Goal: Task Accomplishment & Management: Complete application form

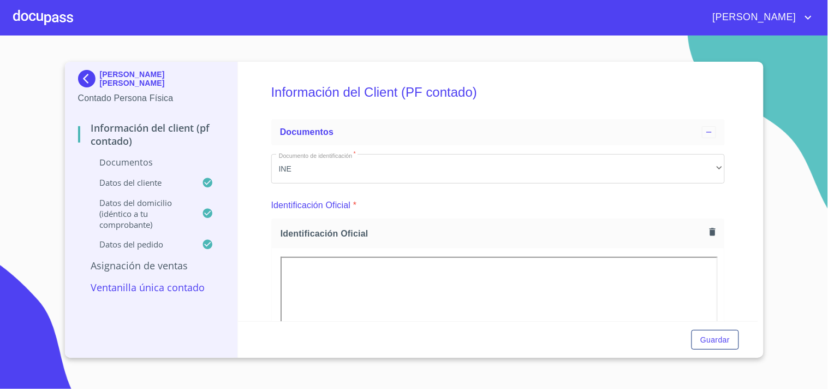
scroll to position [600, 0]
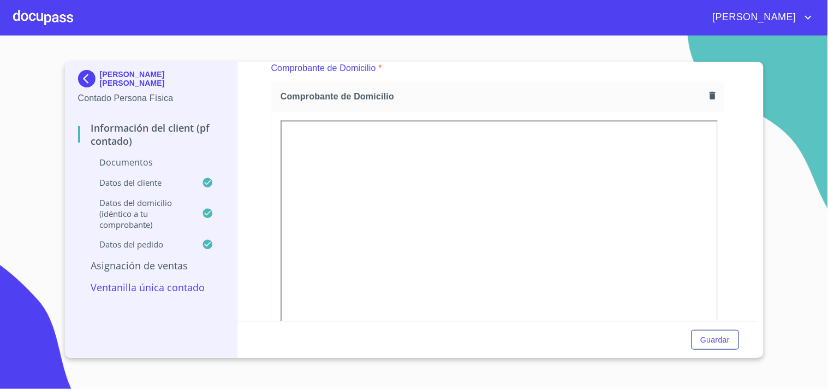
click at [50, 22] on div at bounding box center [43, 17] width 60 height 35
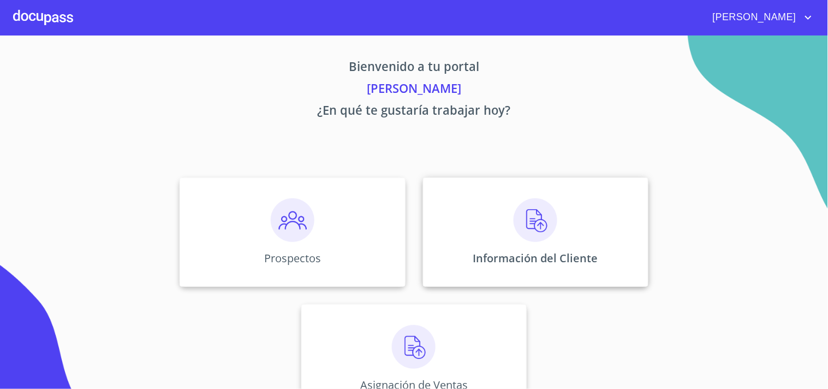
scroll to position [33, 0]
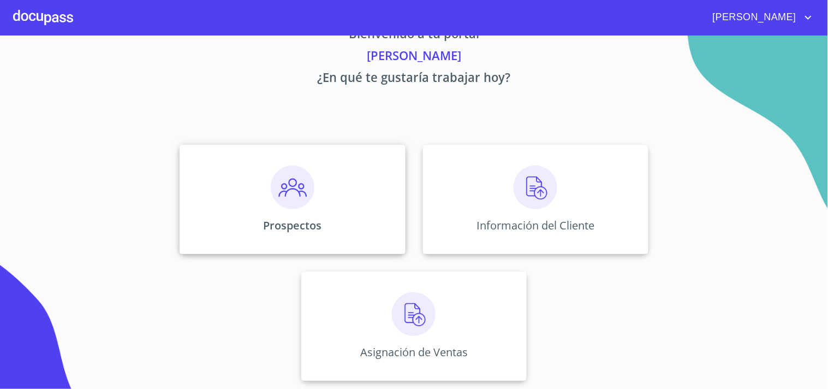
click at [329, 222] on div "Prospectos" at bounding box center [292, 199] width 225 height 109
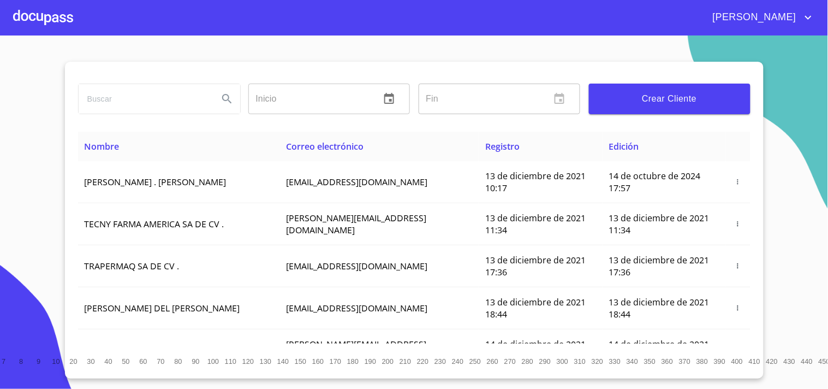
click at [653, 99] on span "Crear Cliente" at bounding box center [670, 98] width 144 height 15
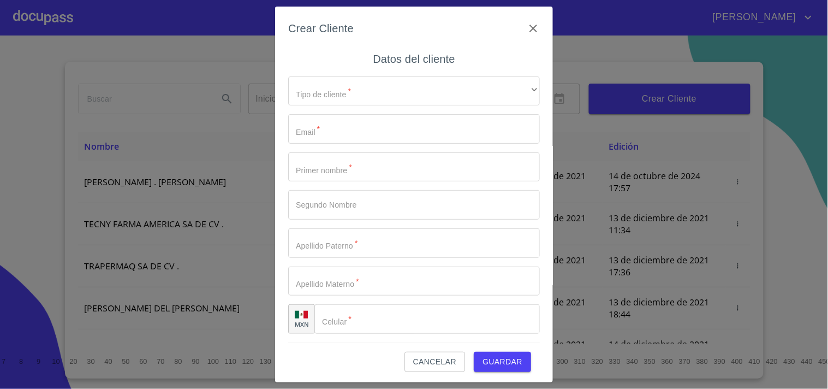
click at [454, 106] on div "Tipo de cliente   * ​ ​ Email   * ​ Primer nombre   * ​ Segundo Nombre ​ Apelli…" at bounding box center [414, 205] width 252 height 275
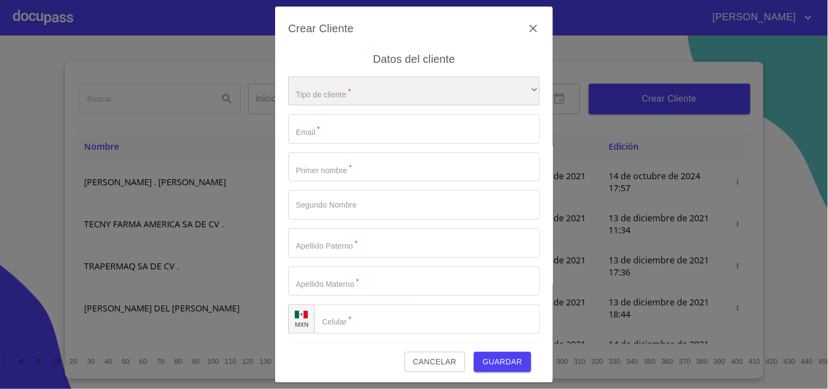
click at [455, 102] on div "​" at bounding box center [414, 90] width 252 height 29
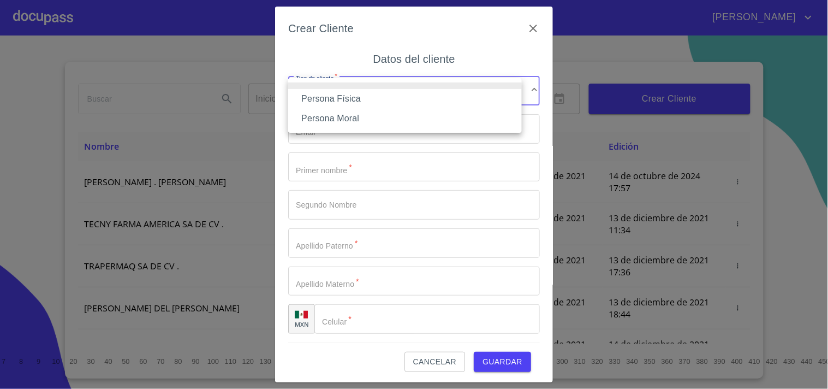
click at [372, 124] on li "Persona Moral" at bounding box center [405, 119] width 234 height 20
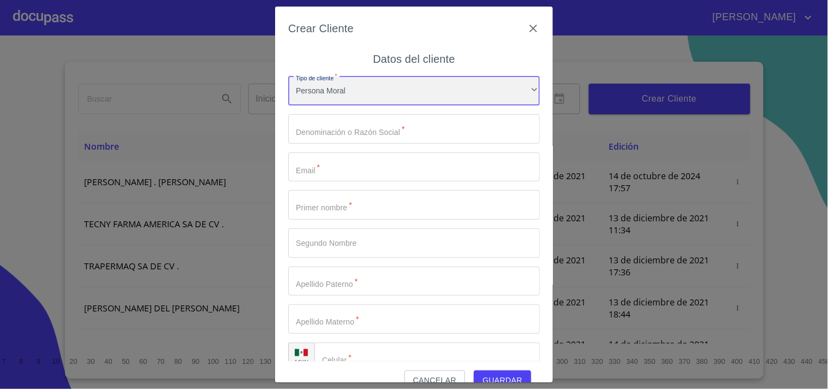
click at [370, 96] on div "Persona Moral" at bounding box center [414, 90] width 252 height 29
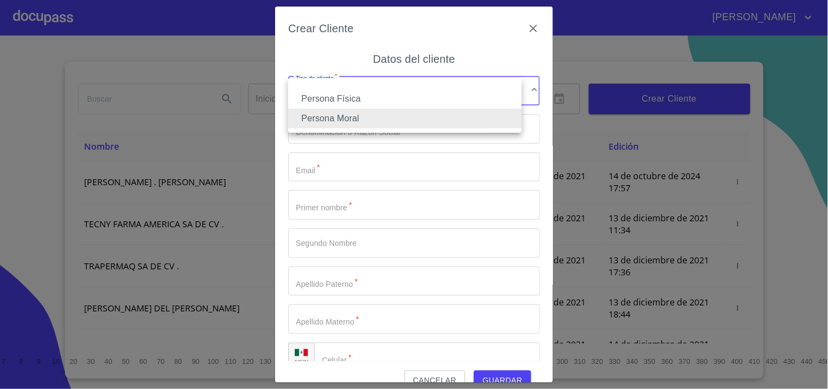
click at [369, 102] on li "Persona Física" at bounding box center [405, 99] width 234 height 20
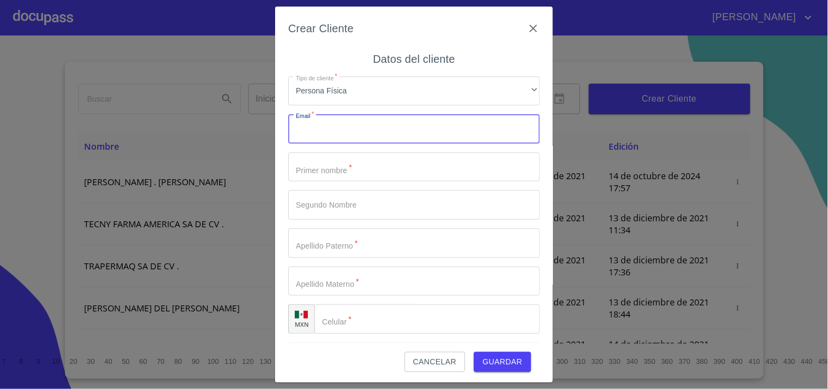
click at [350, 137] on input "Tipo de cliente   *" at bounding box center [414, 128] width 252 height 29
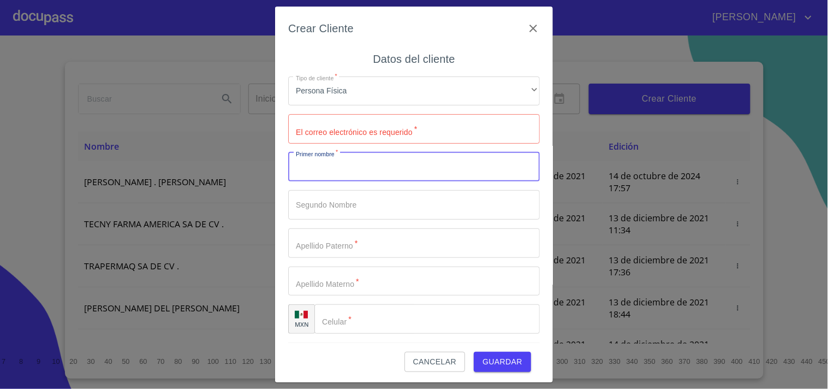
click at [376, 170] on input "Tipo de cliente   *" at bounding box center [414, 166] width 252 height 29
type input "XOCHITL"
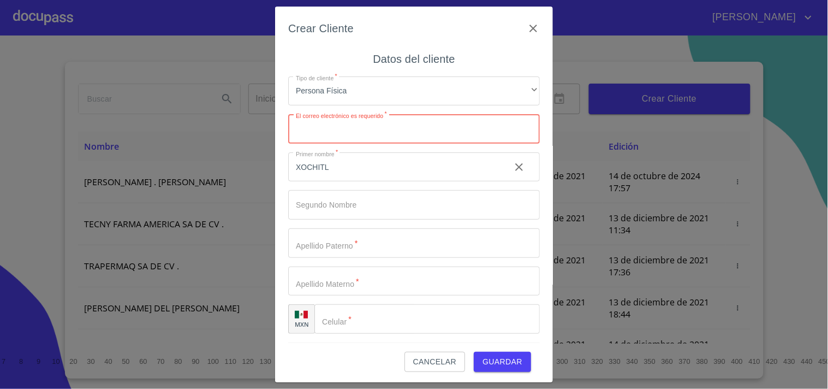
click at [357, 127] on input "Tipo de cliente   *" at bounding box center [414, 128] width 252 height 29
drag, startPoint x: 342, startPoint y: 246, endPoint x: 345, endPoint y: 242, distance: 5.8
click at [345, 182] on input "Tipo de cliente   *" at bounding box center [394, 166] width 213 height 29
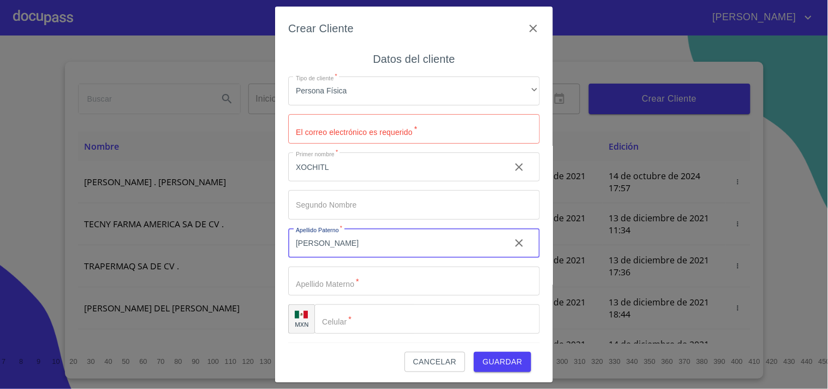
type input "[PERSON_NAME]"
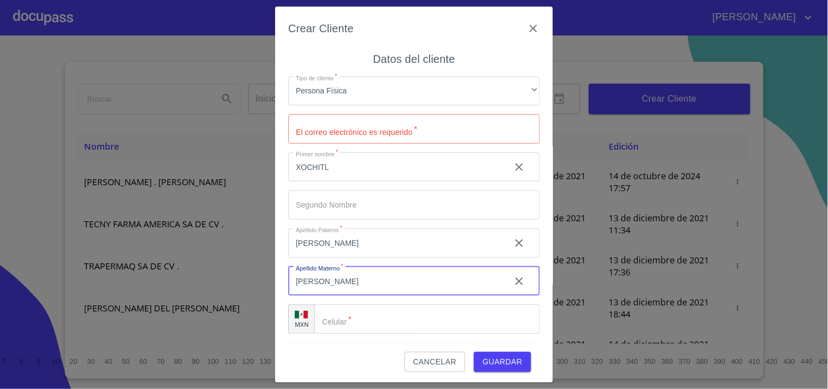
type input "[PERSON_NAME]"
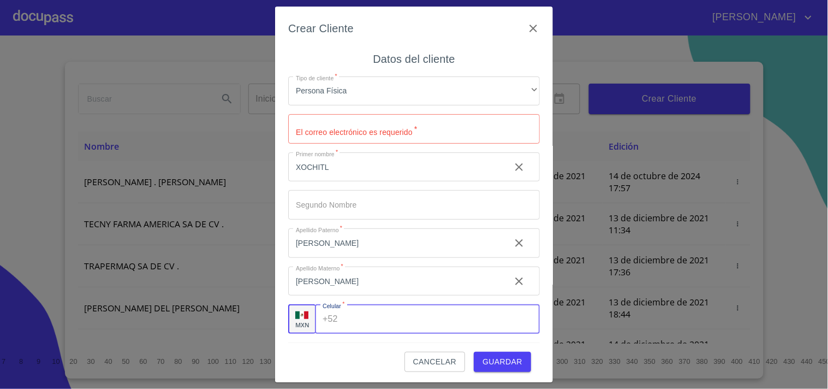
drag, startPoint x: 372, startPoint y: 321, endPoint x: 379, endPoint y: 322, distance: 6.6
click at [379, 322] on input "Tipo de cliente   *" at bounding box center [441, 318] width 198 height 29
type input "[PHONE_NUMBER]"
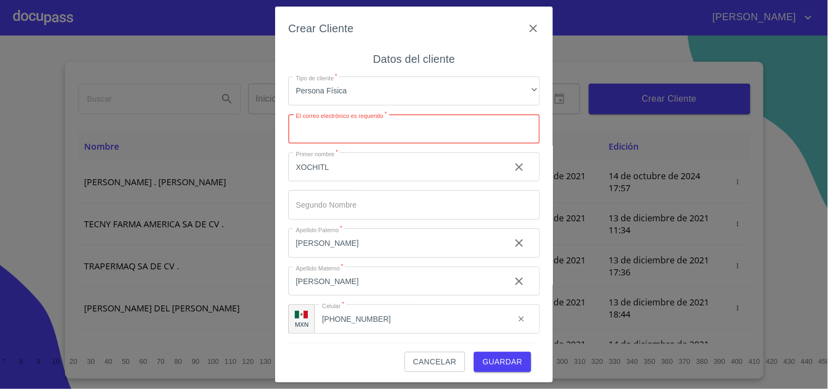
click at [372, 135] on input "Tipo de cliente   *" at bounding box center [414, 128] width 252 height 29
click at [342, 126] on input "Tipo de cliente   *" at bounding box center [414, 128] width 252 height 29
click at [335, 124] on input "Tipo de cliente   *" at bounding box center [414, 128] width 252 height 29
type input "[EMAIL_ADDRESS][DOMAIN_NAME]"
click at [482, 354] on button "Guardar" at bounding box center [502, 361] width 57 height 20
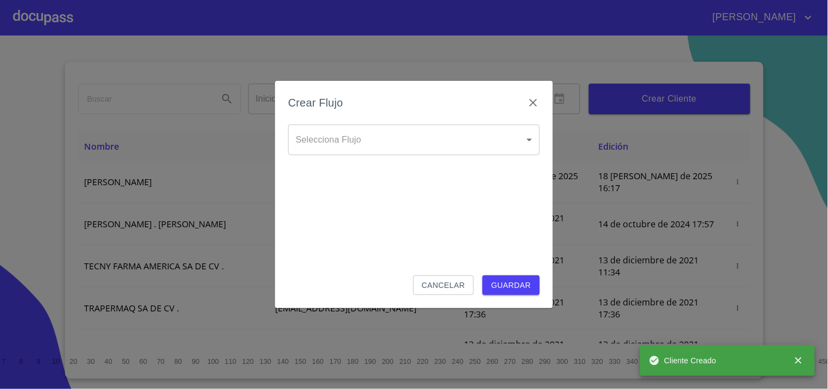
click at [520, 139] on body "[PERSON_NAME] ​ Fin ​ Crear Cliente Nombre Correo electrónico Registro Edición …" at bounding box center [414, 194] width 828 height 389
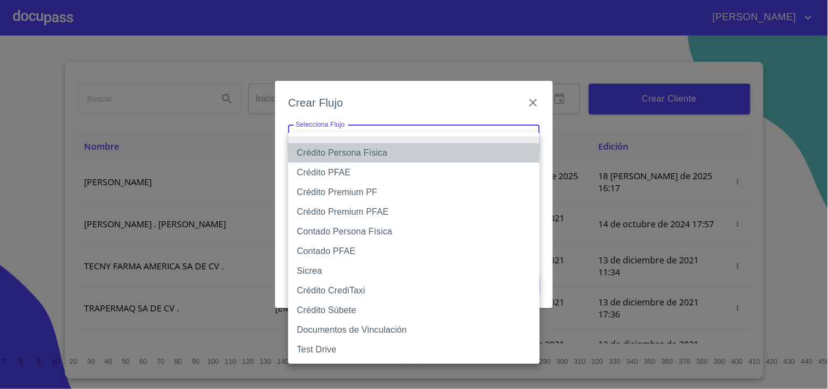
click at [377, 157] on li "Crédito Persona Física" at bounding box center [414, 153] width 252 height 20
type input "61b033e49b8c202ad5bb7912"
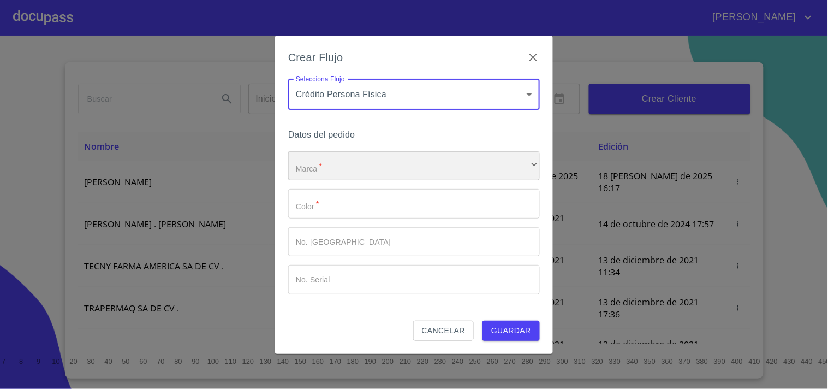
click at [368, 172] on div "​" at bounding box center [414, 165] width 252 height 29
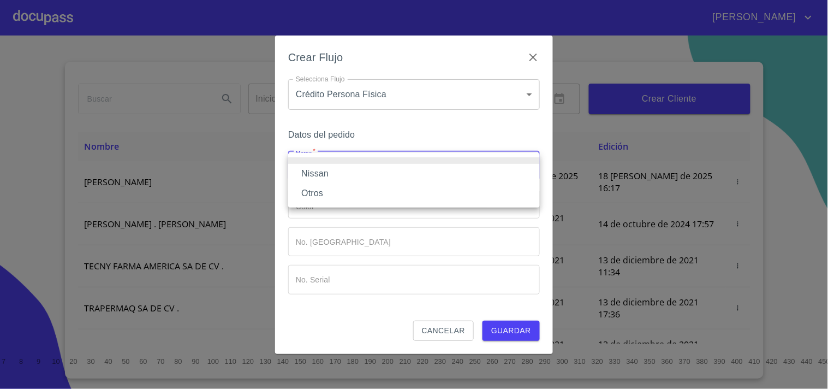
click at [327, 171] on li "Nissan" at bounding box center [414, 174] width 252 height 20
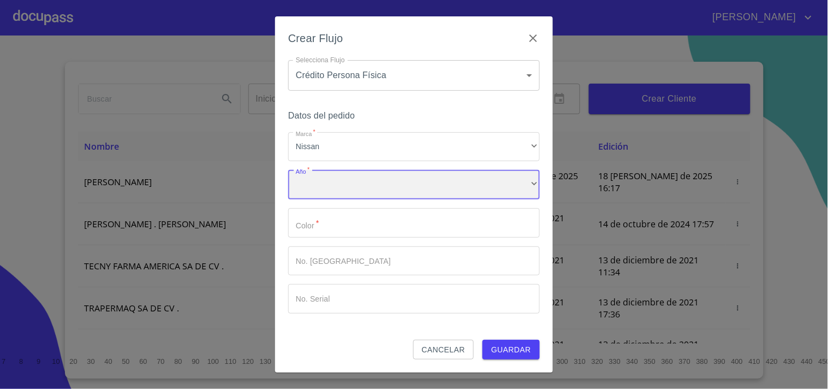
click at [329, 186] on div "​" at bounding box center [414, 184] width 252 height 29
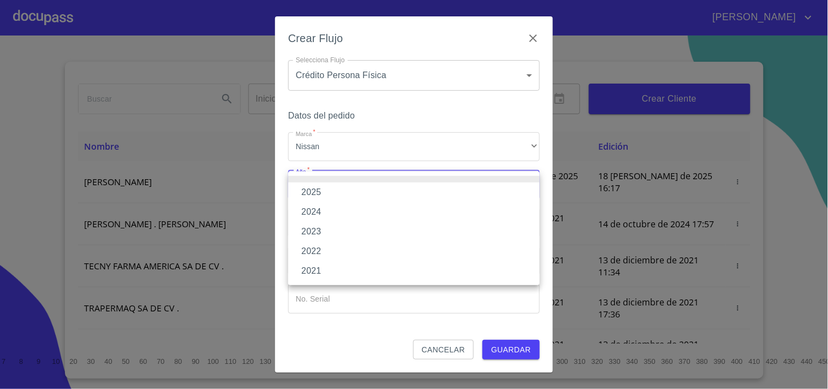
click at [332, 192] on li "2025" at bounding box center [414, 192] width 252 height 20
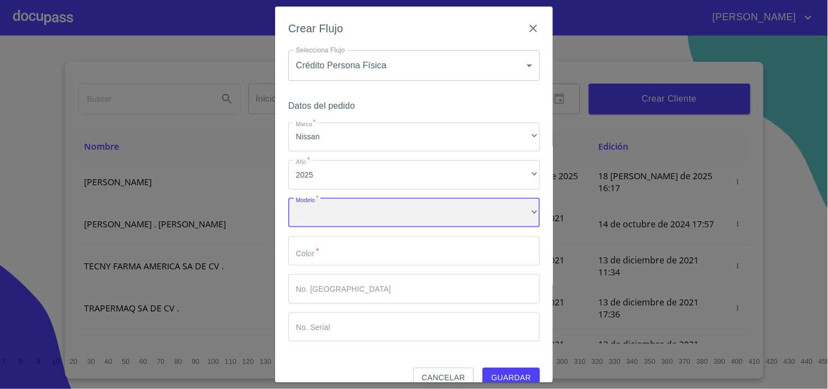
click at [324, 212] on div "​" at bounding box center [414, 212] width 252 height 29
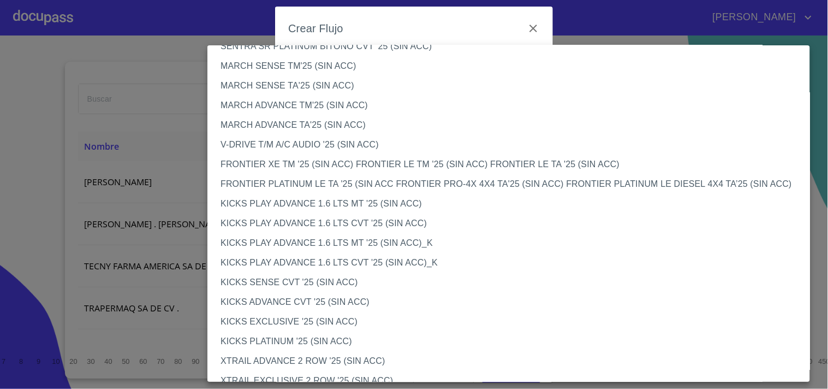
scroll to position [788, 0]
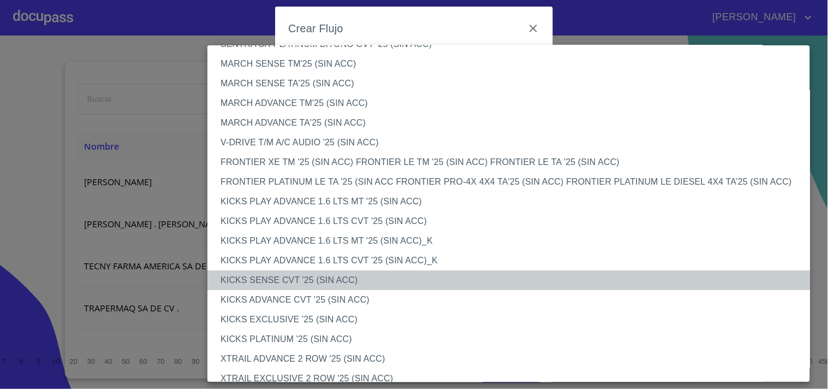
click at [336, 282] on li "KICKS SENSE CVT '25 (SIN ACC)" at bounding box center [513, 280] width 612 height 20
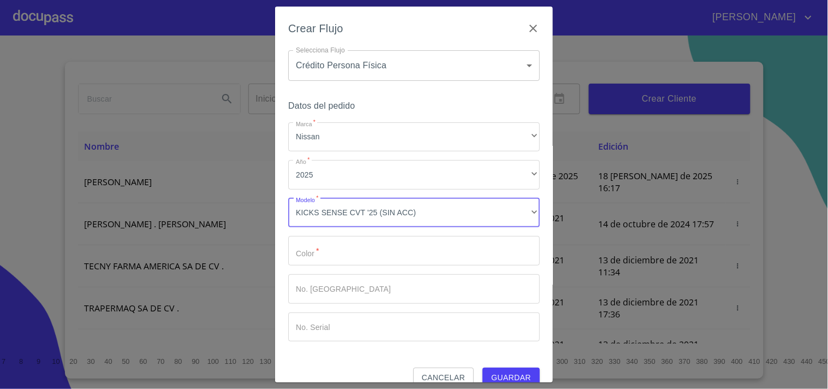
click at [341, 261] on input "Marca   *" at bounding box center [414, 250] width 252 height 29
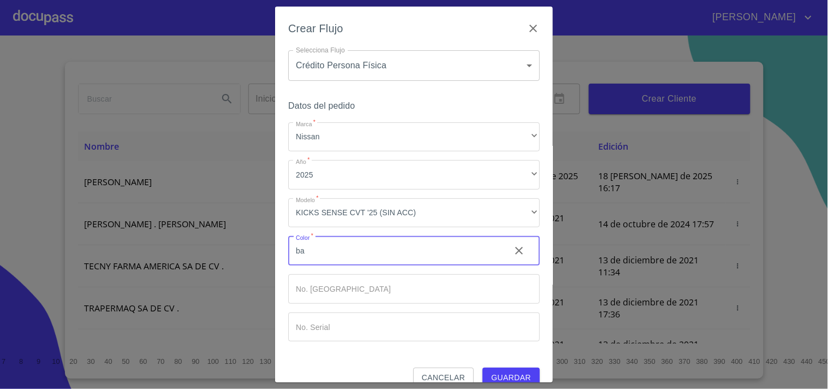
type input "b"
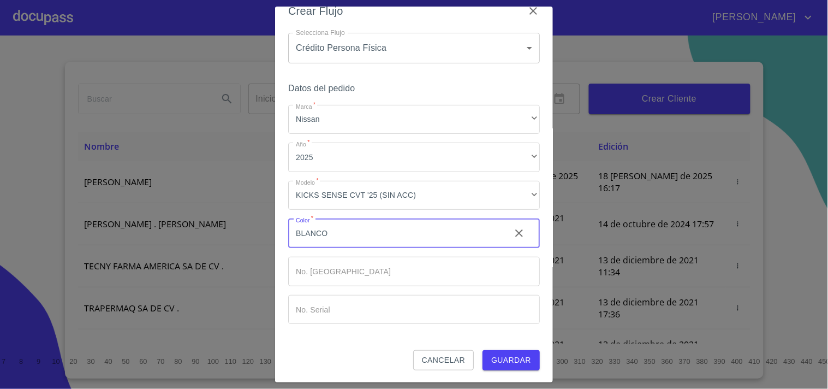
type input "BLANCO"
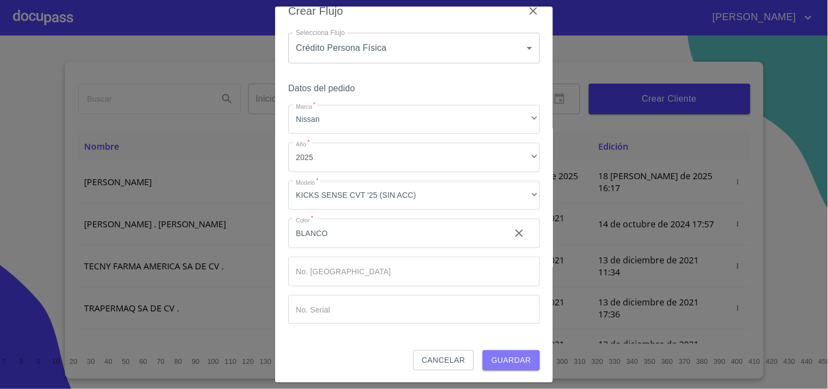
click at [500, 359] on span "Guardar" at bounding box center [511, 360] width 40 height 14
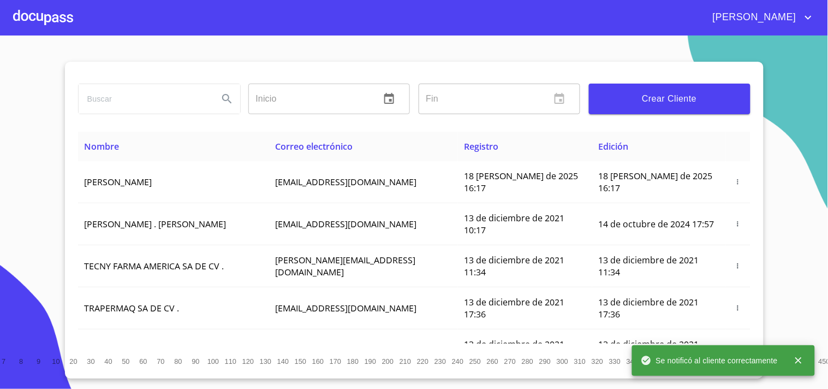
click at [45, 19] on div at bounding box center [43, 17] width 60 height 35
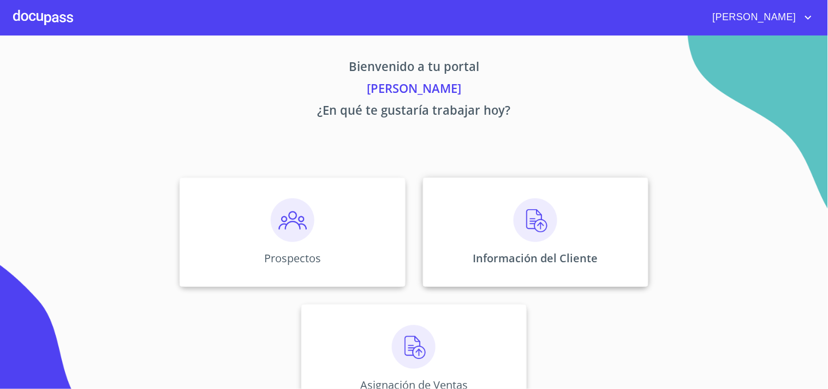
click at [484, 235] on div "Información del Cliente" at bounding box center [535, 231] width 225 height 109
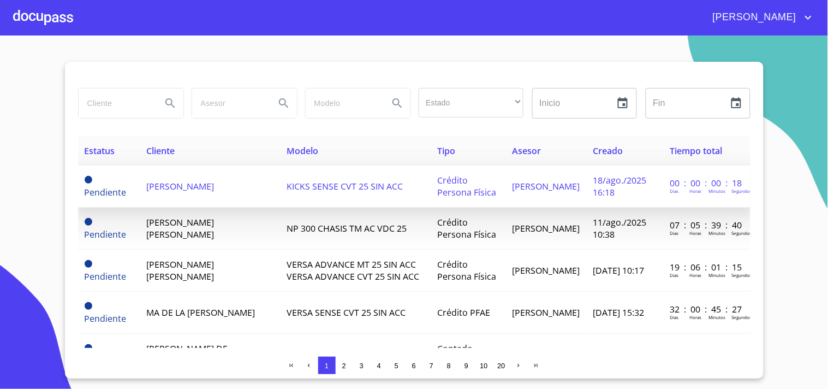
click at [212, 183] on span "[PERSON_NAME]" at bounding box center [180, 186] width 68 height 12
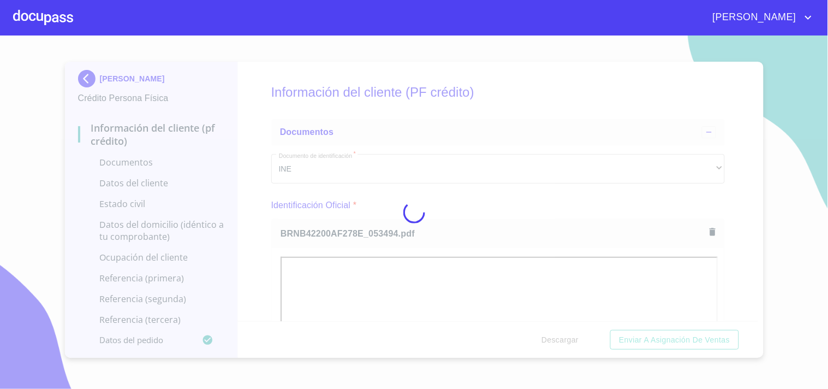
click at [484, 200] on div at bounding box center [414, 211] width 828 height 353
drag, startPoint x: 752, startPoint y: 80, endPoint x: 752, endPoint y: 99, distance: 19.6
click at [752, 99] on div at bounding box center [414, 211] width 828 height 353
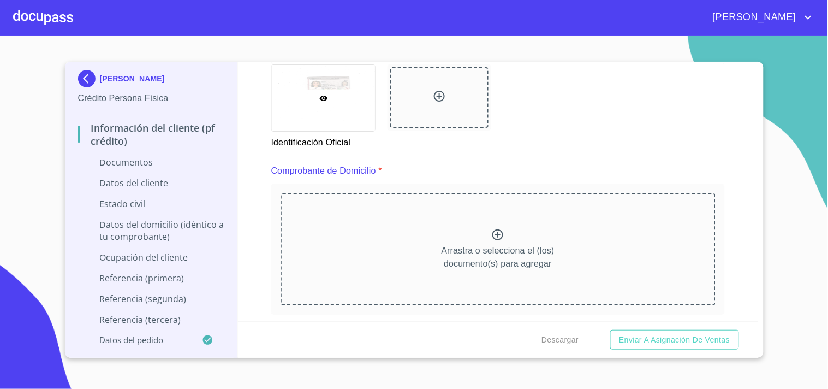
scroll to position [593, 0]
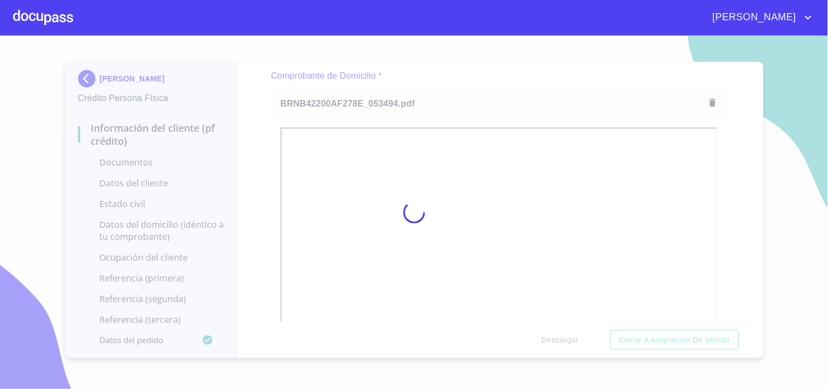
click at [494, 84] on div at bounding box center [414, 211] width 828 height 353
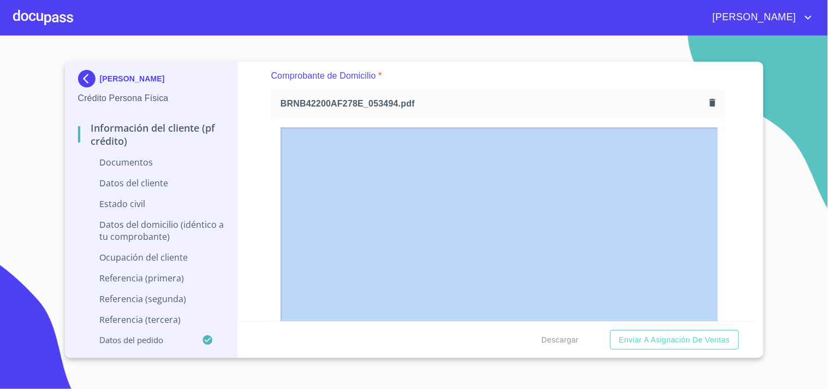
drag, startPoint x: 752, startPoint y: 111, endPoint x: 753, endPoint y: 119, distance: 8.3
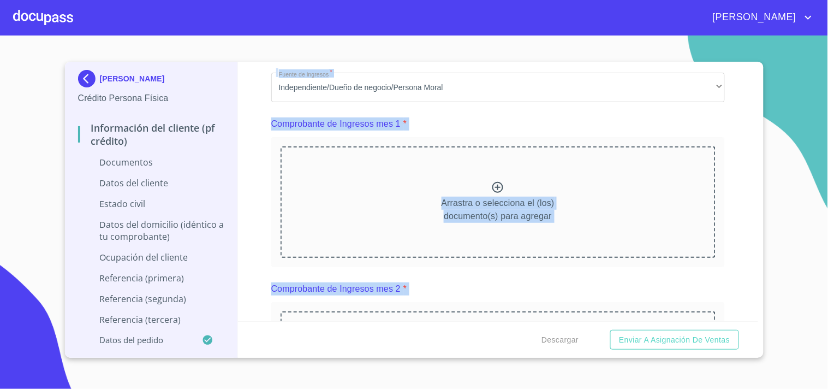
scroll to position [1123, 0]
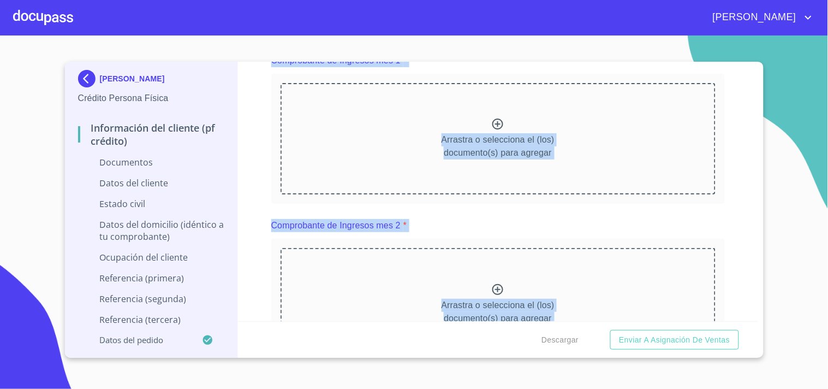
click at [727, 139] on div "Información del cliente (PF crédito) Documentos Documento de identificación   *…" at bounding box center [498, 191] width 520 height 259
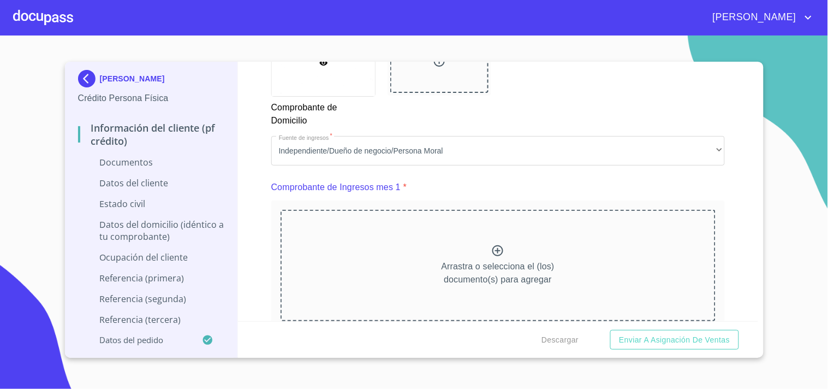
scroll to position [1048, 0]
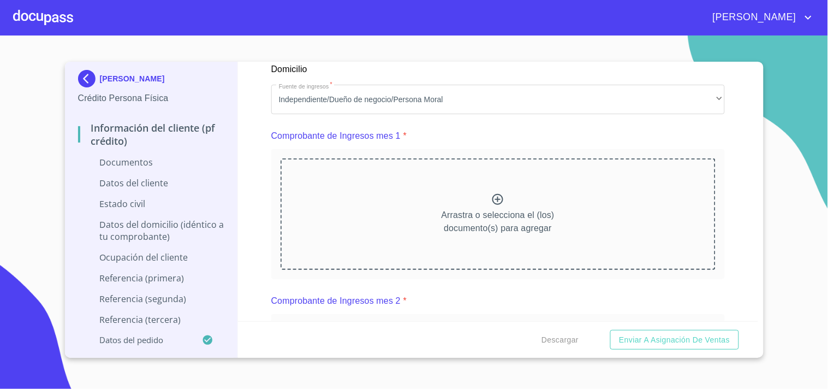
click at [496, 199] on icon at bounding box center [497, 199] width 13 height 13
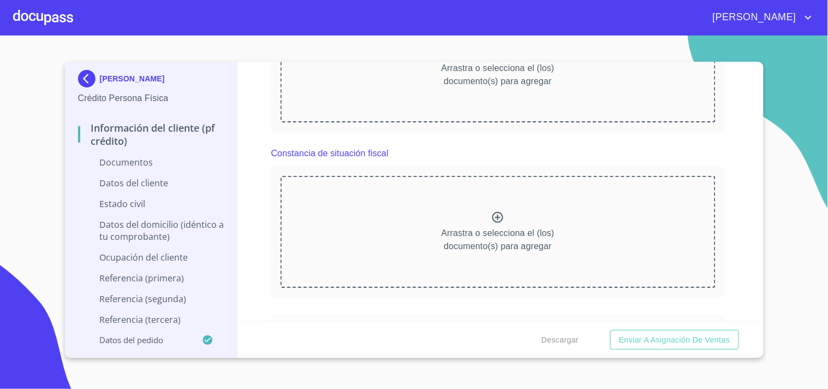
scroll to position [1570, 0]
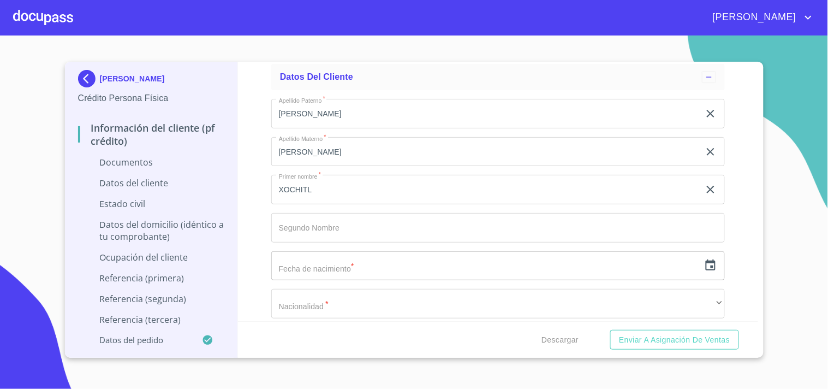
scroll to position [2081, 0]
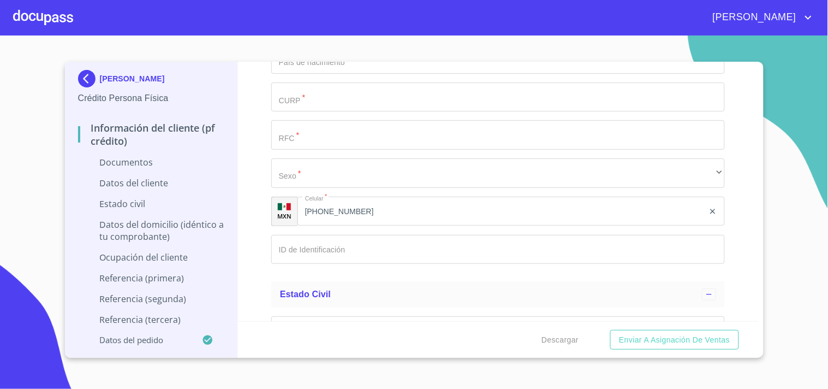
scroll to position [2380, 0]
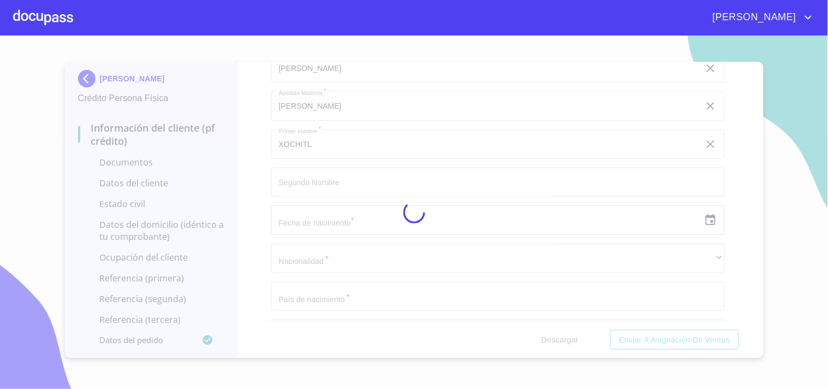
click at [486, 189] on div at bounding box center [414, 211] width 828 height 353
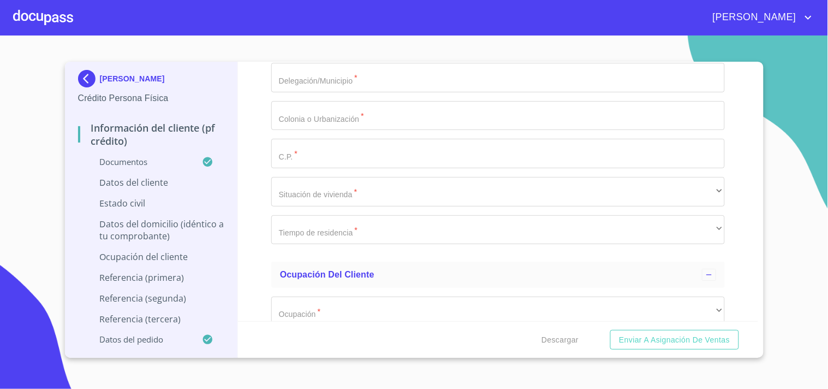
scroll to position [3183, 0]
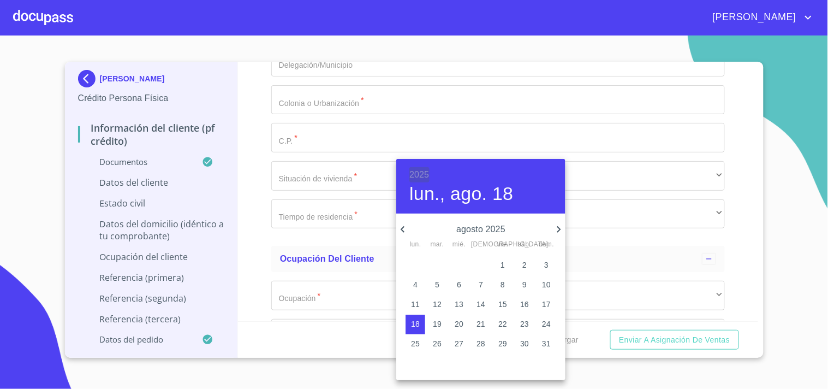
click at [426, 175] on h6 "2025" at bounding box center [419, 174] width 20 height 15
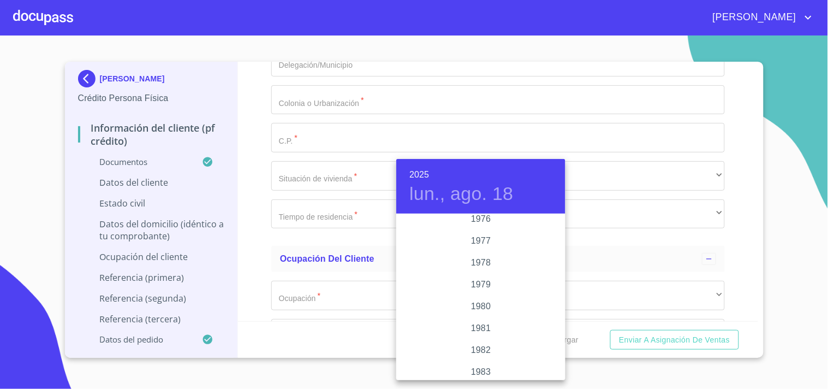
scroll to position [985, 0]
click at [472, 287] on div "1973" at bounding box center [480, 289] width 169 height 22
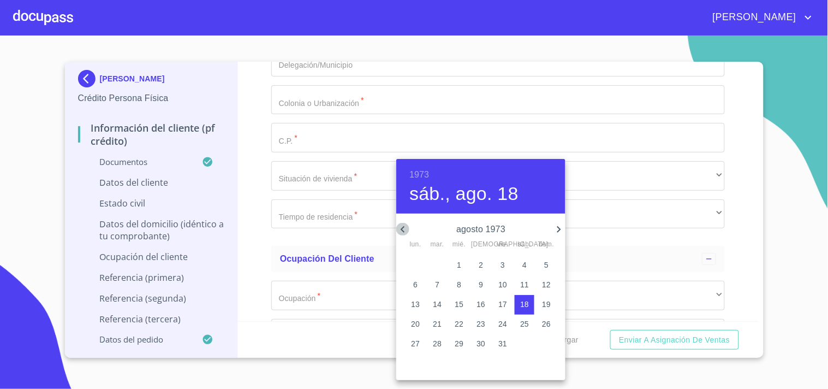
click at [404, 228] on icon "button" at bounding box center [402, 229] width 13 height 13
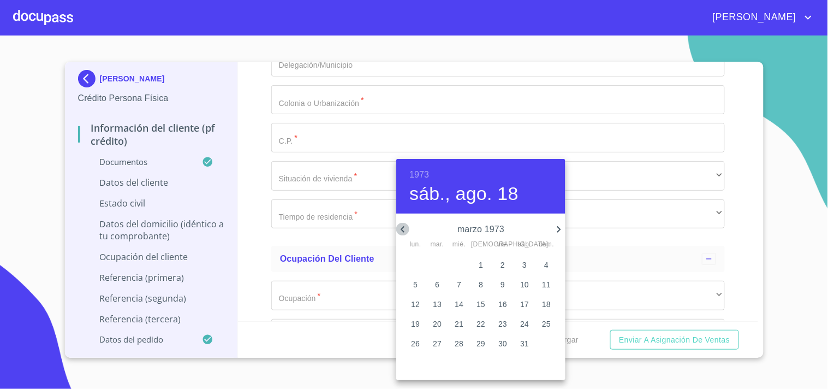
click at [404, 228] on icon "button" at bounding box center [402, 229] width 13 height 13
click at [456, 302] on p "14" at bounding box center [459, 304] width 9 height 11
type input "14 de feb. de 1973"
click at [337, 260] on div at bounding box center [414, 194] width 828 height 389
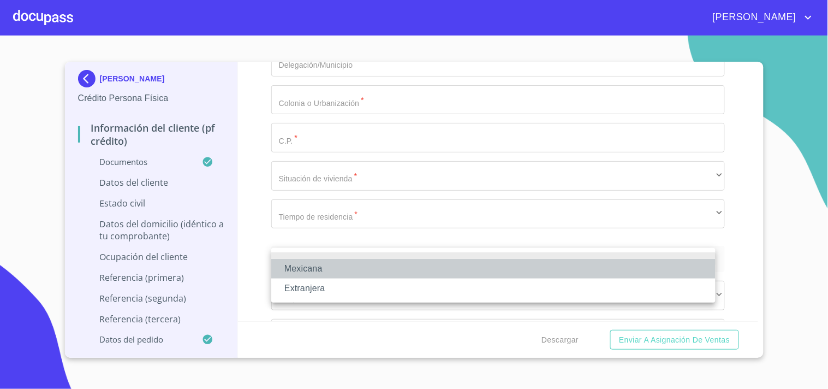
click at [318, 265] on li "Mexicana" at bounding box center [493, 269] width 444 height 20
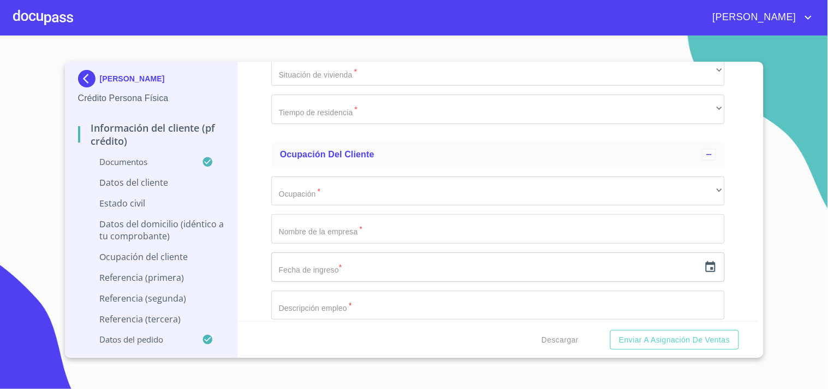
scroll to position [3341, 0]
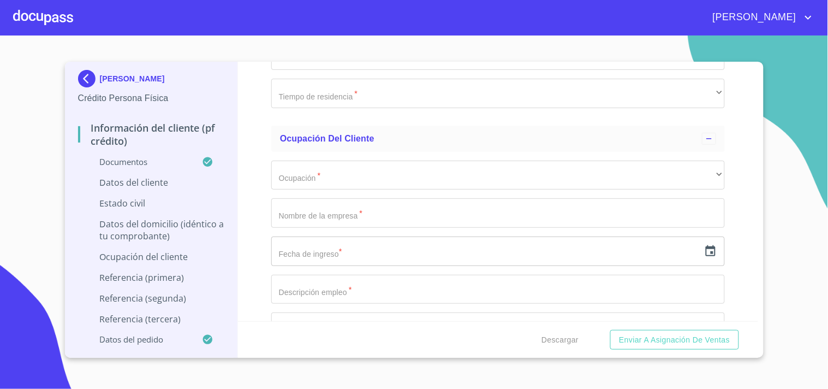
type input "[GEOGRAPHIC_DATA]"
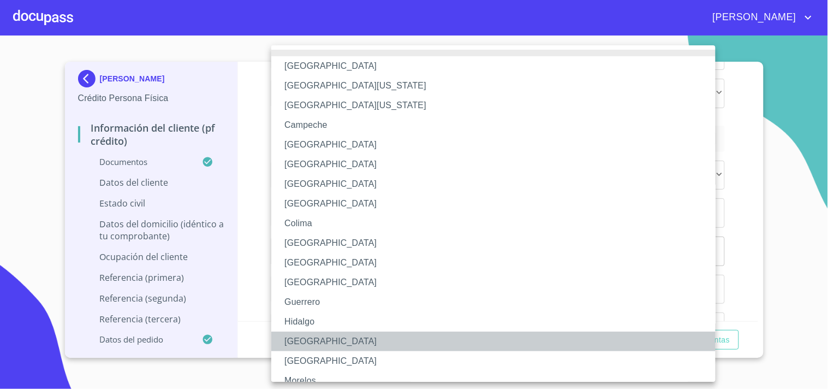
click at [307, 343] on li "[GEOGRAPHIC_DATA]" at bounding box center [498, 341] width 454 height 20
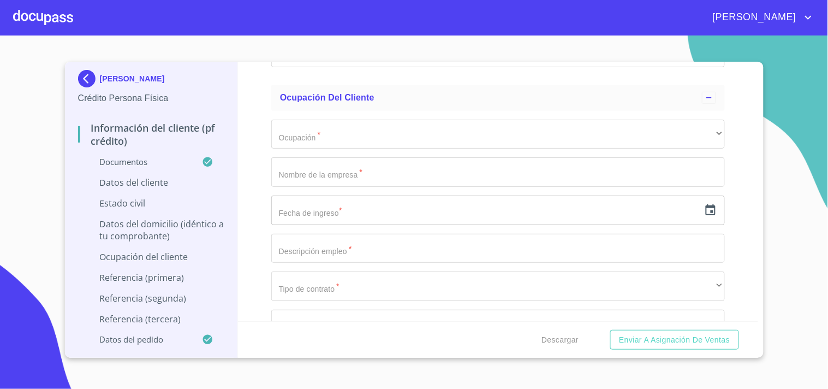
scroll to position [3402, 0]
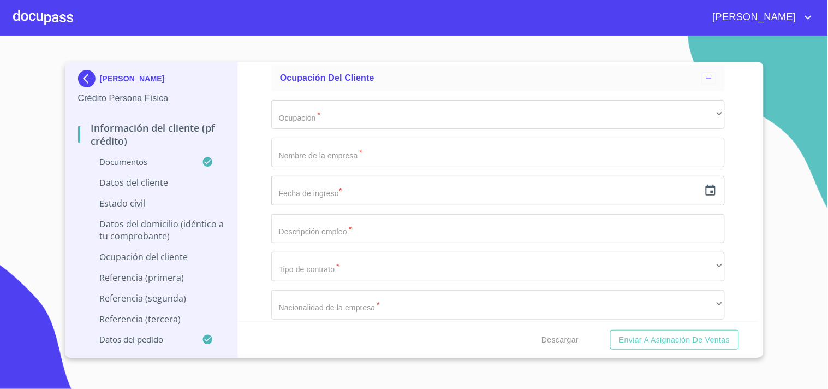
paste input "AUGX730214MJCGNC03"
type input "AUGX730214MJCGNC03"
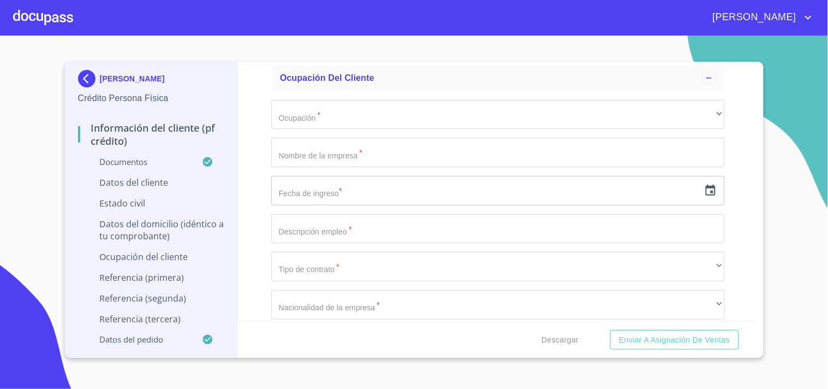
paste input "AUGX730214MJCGNC03"
type input "AUGX730214"
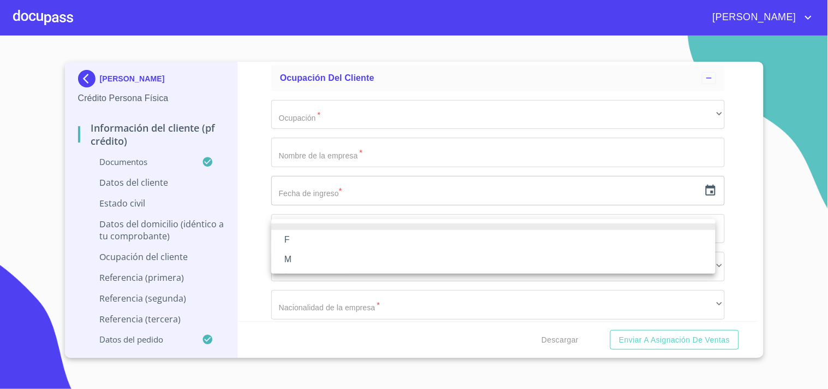
click at [309, 237] on li "F" at bounding box center [493, 240] width 444 height 20
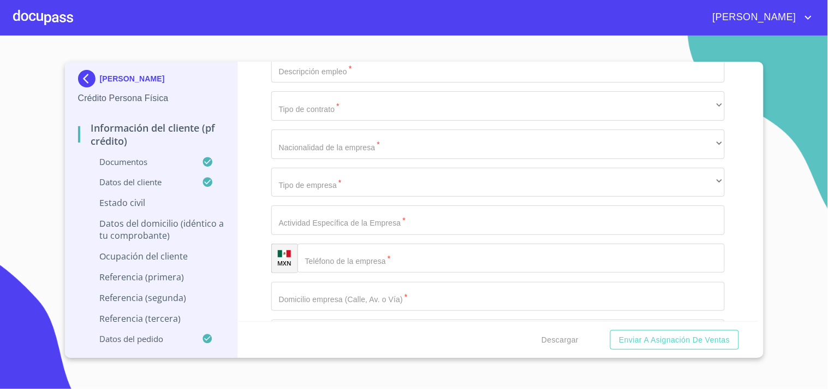
scroll to position [3584, 0]
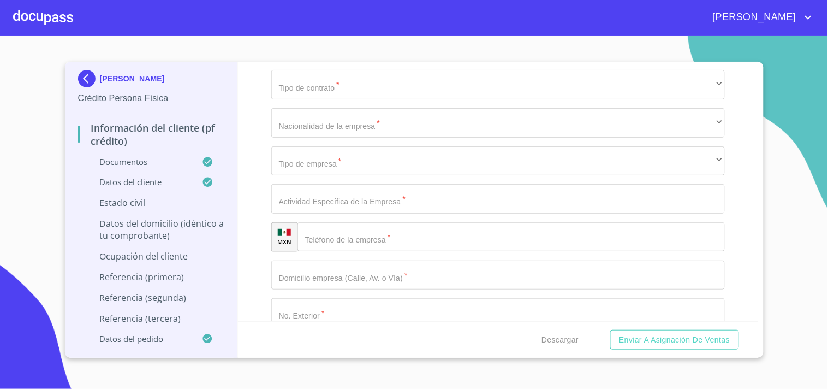
type input "2620895884"
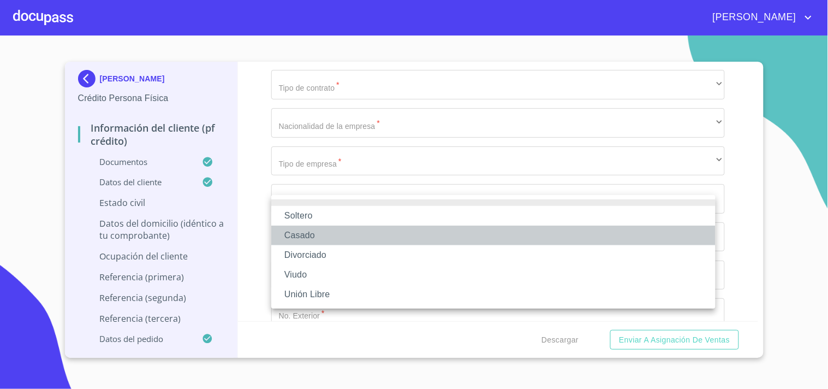
click at [312, 230] on li "Casado" at bounding box center [493, 235] width 444 height 20
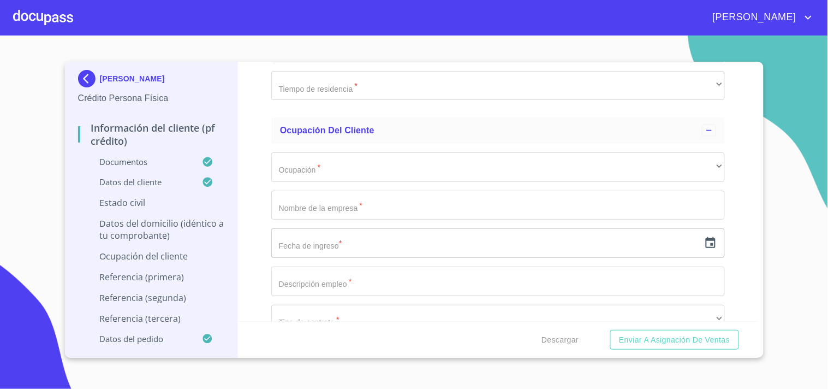
scroll to position [3644, 0]
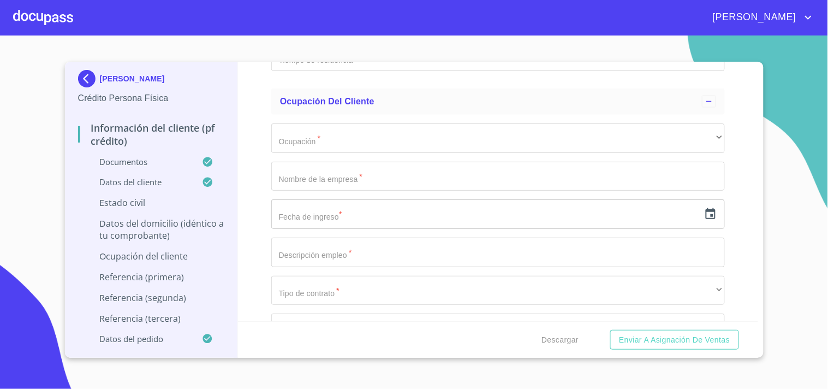
type input "[PERSON_NAME]"
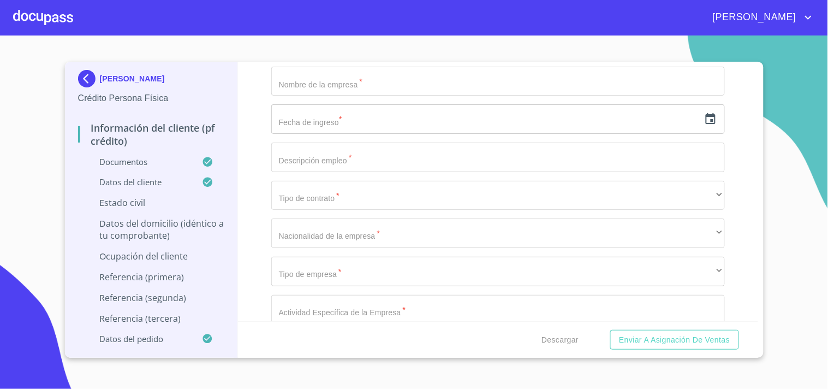
scroll to position [3766, 0]
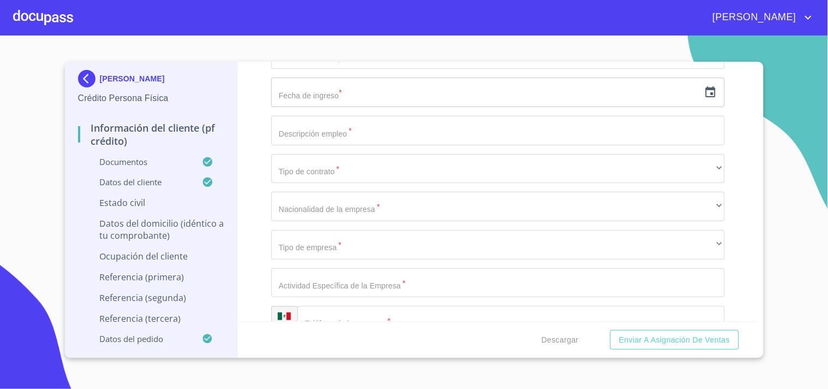
type input "[PERSON_NAME]"
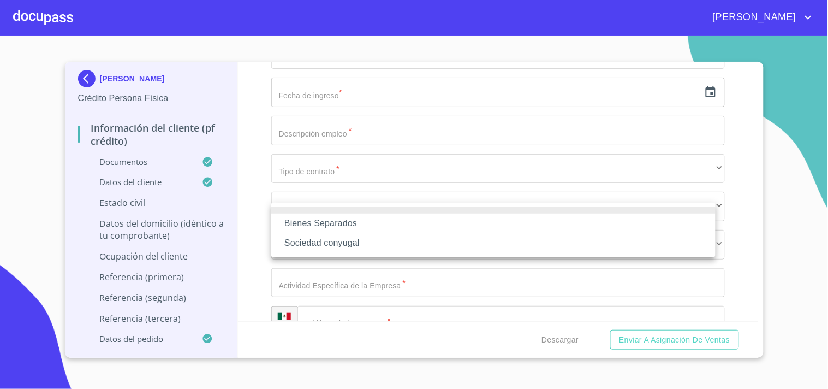
click at [337, 243] on li "Sociedad conyugal" at bounding box center [493, 243] width 444 height 20
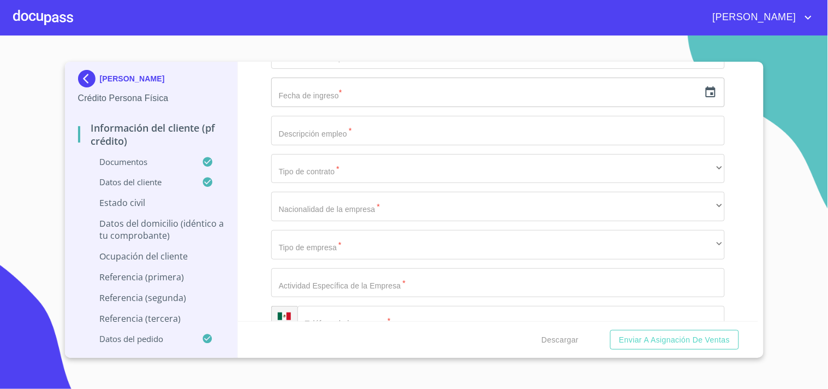
type input "0"
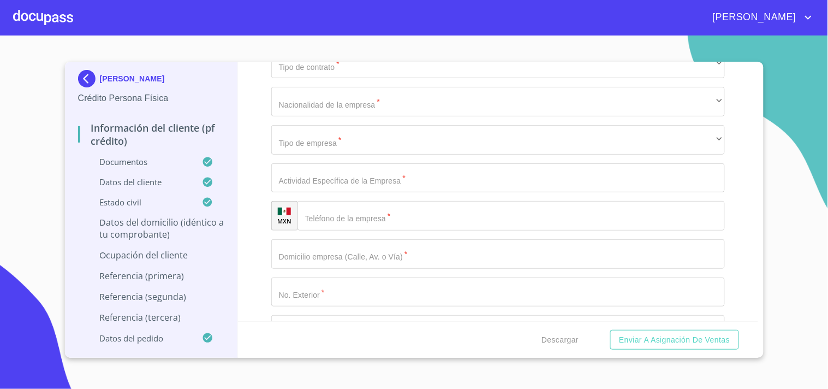
scroll to position [3887, 0]
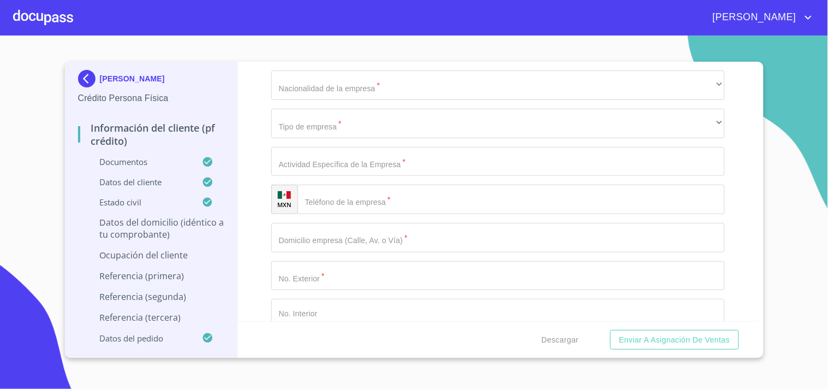
type input "0"
type input "C ARBUCIAS"
type input "61"
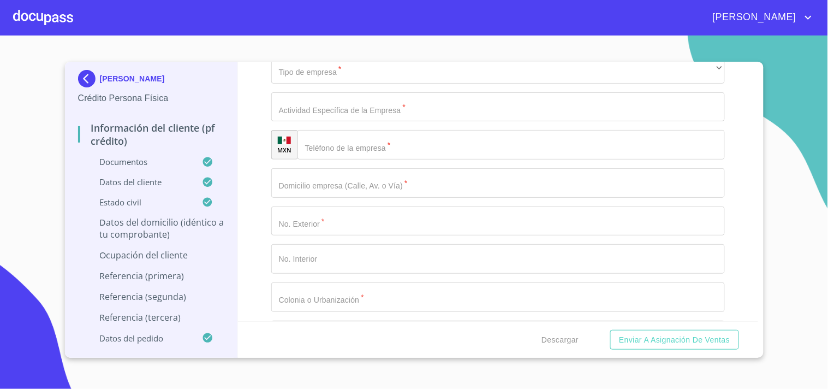
scroll to position [3970, 0]
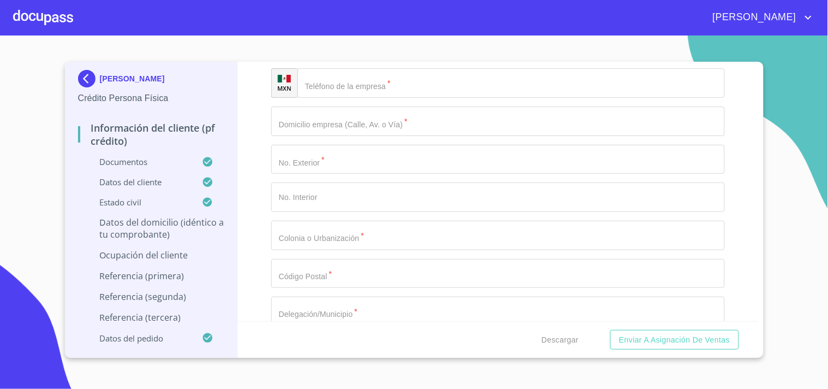
scroll to position [4030, 0]
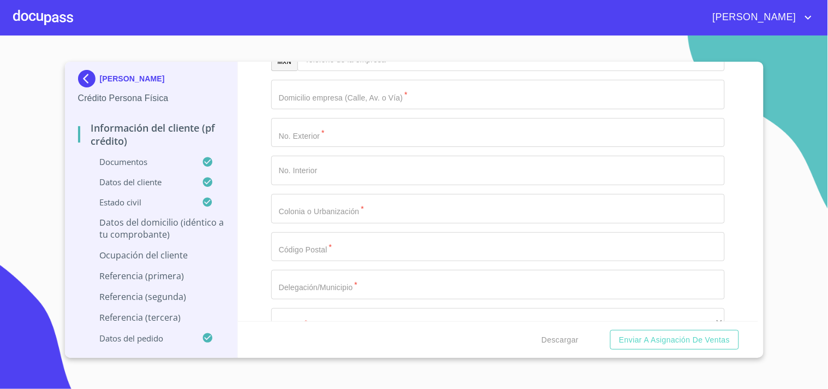
type input "CONIN,"
type input "[GEOGRAPHIC_DATA]"
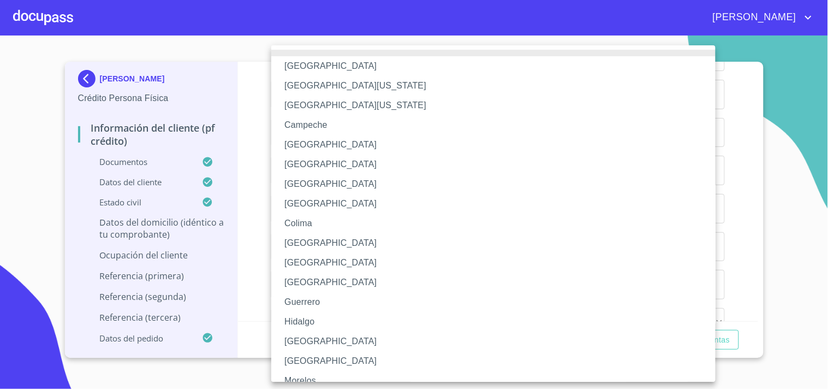
click at [307, 340] on li "[GEOGRAPHIC_DATA]" at bounding box center [498, 341] width 454 height 20
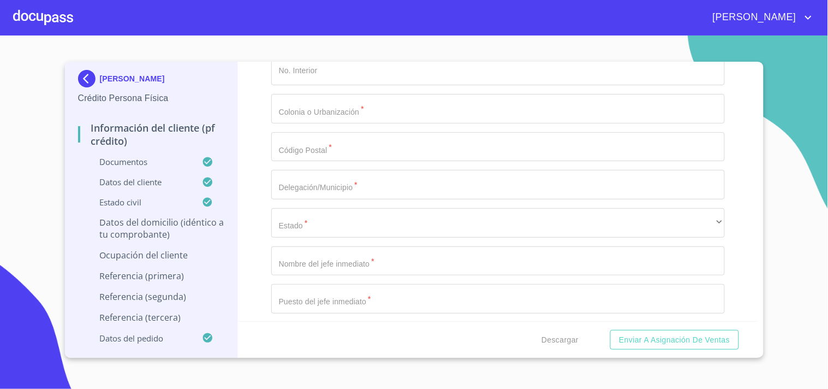
scroll to position [4151, 0]
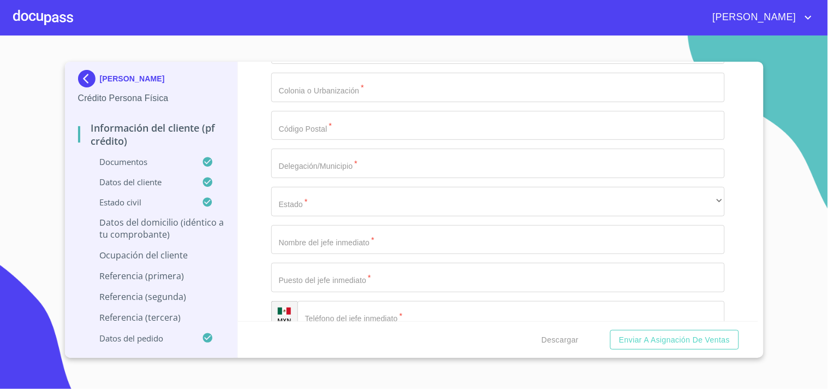
type input "[GEOGRAPHIC_DATA]"
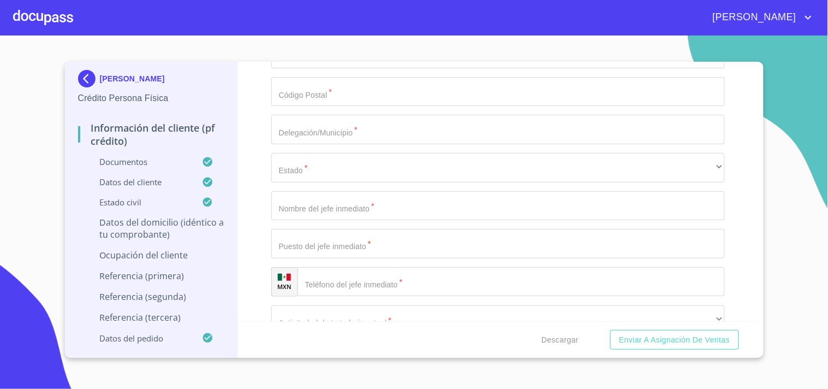
scroll to position [4212, 0]
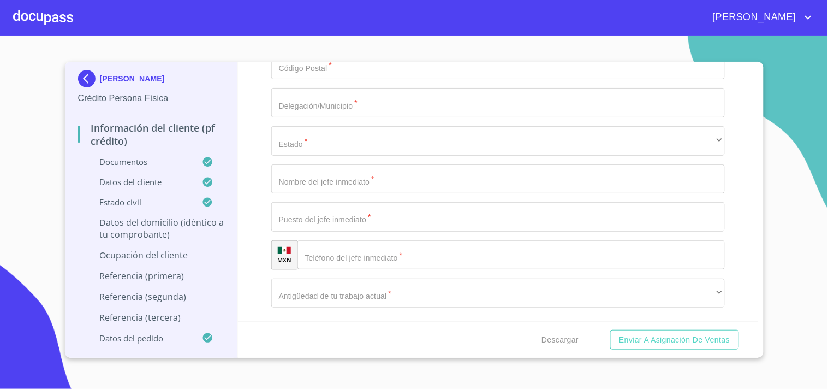
type input "45645"
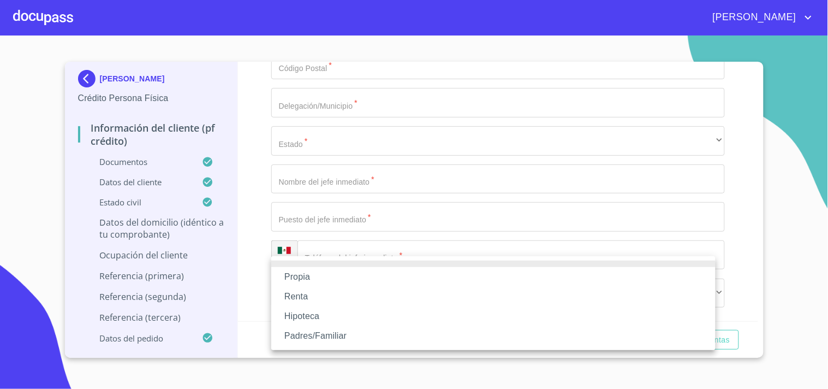
click at [308, 269] on li "Propia" at bounding box center [493, 277] width 444 height 20
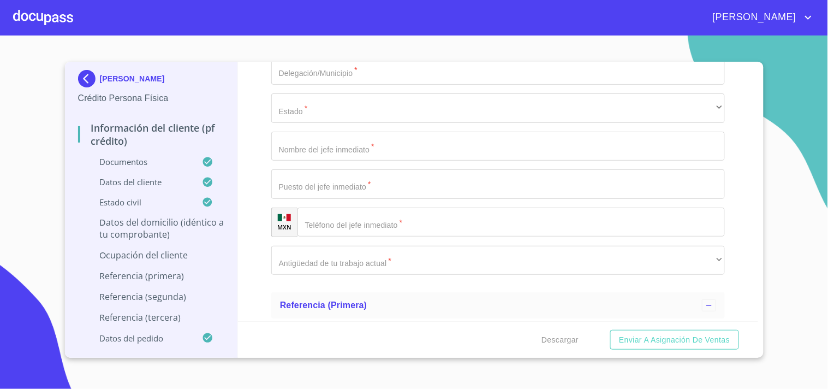
scroll to position [4273, 0]
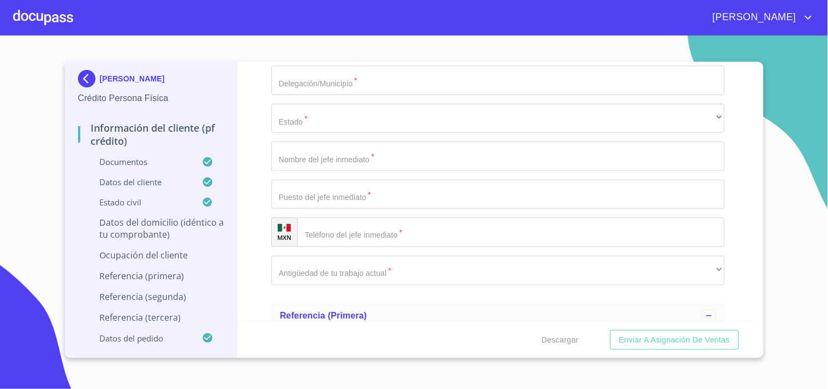
type input "$2,500,000"
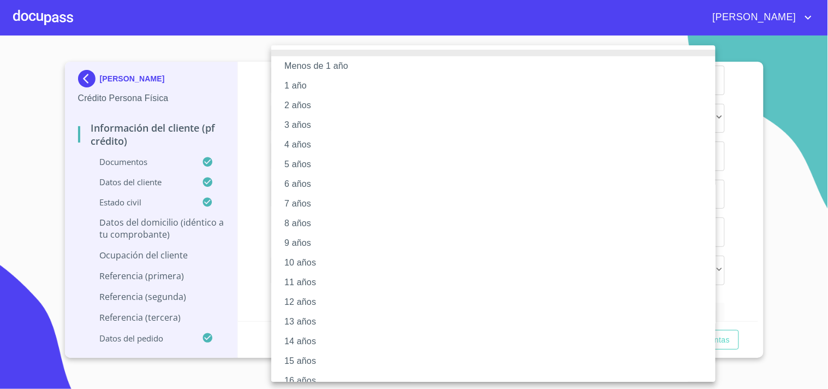
scroll to position [61, 0]
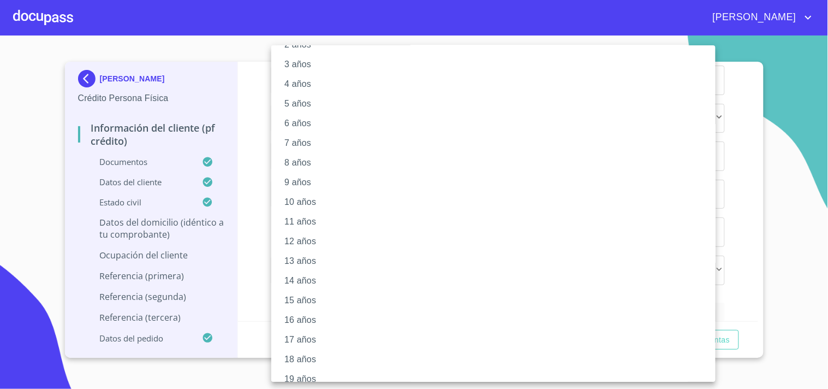
click at [297, 301] on li "15 años" at bounding box center [498, 300] width 454 height 20
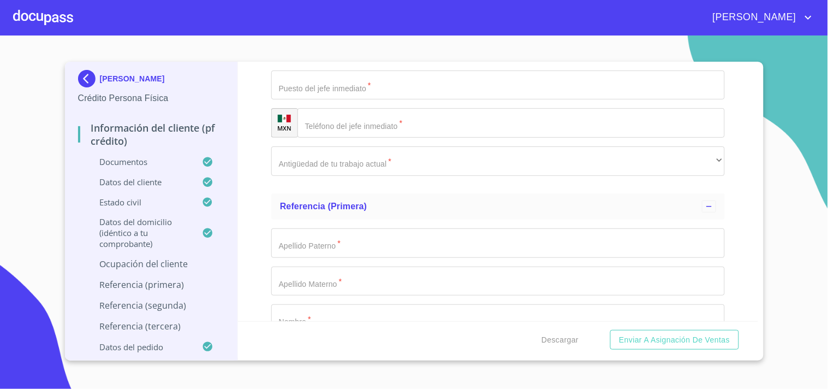
scroll to position [4394, 0]
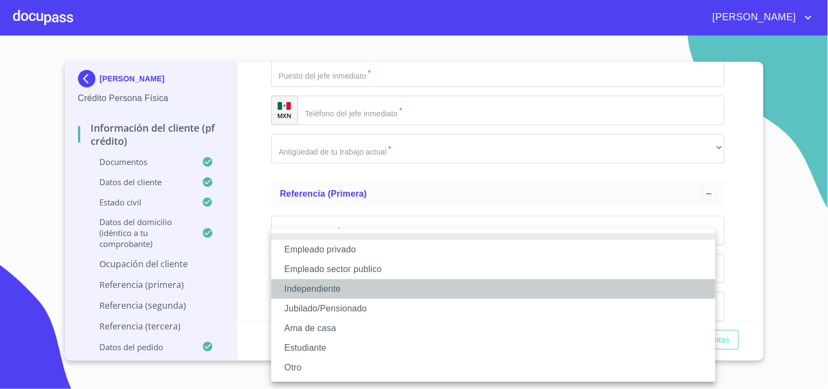
click at [326, 284] on li "Independiente" at bounding box center [493, 289] width 444 height 20
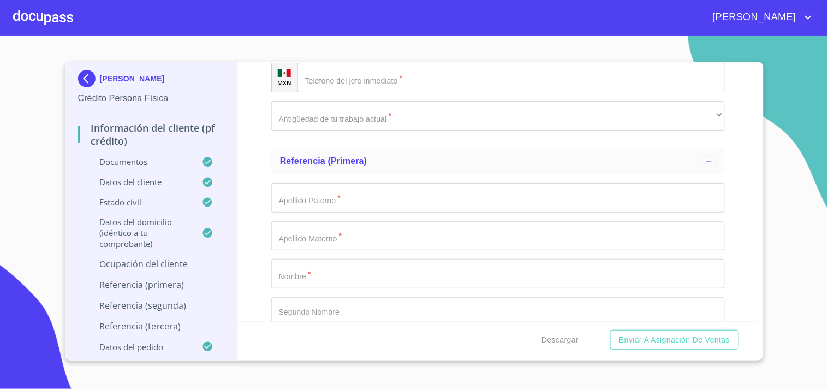
scroll to position [4455, 0]
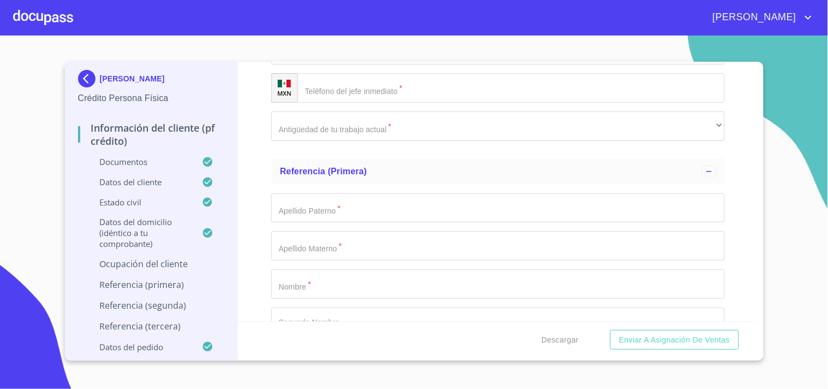
type input "35000"
type input "[PERSON_NAME]"
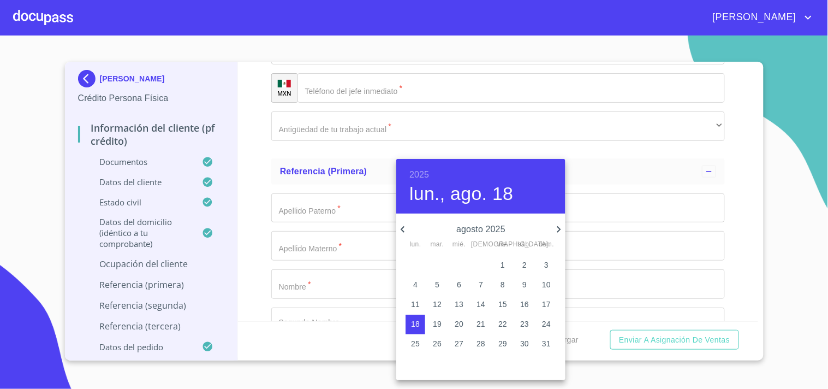
click at [424, 174] on h6 "2025" at bounding box center [419, 174] width 20 height 15
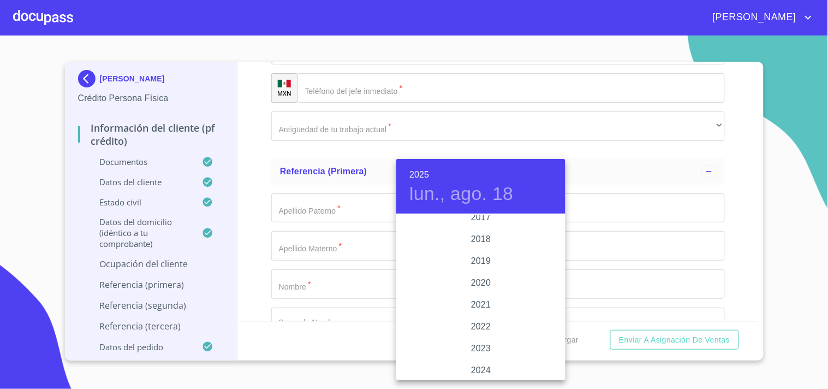
scroll to position [1996, 0]
click at [480, 241] on div "2017" at bounding box center [480, 239] width 169 height 22
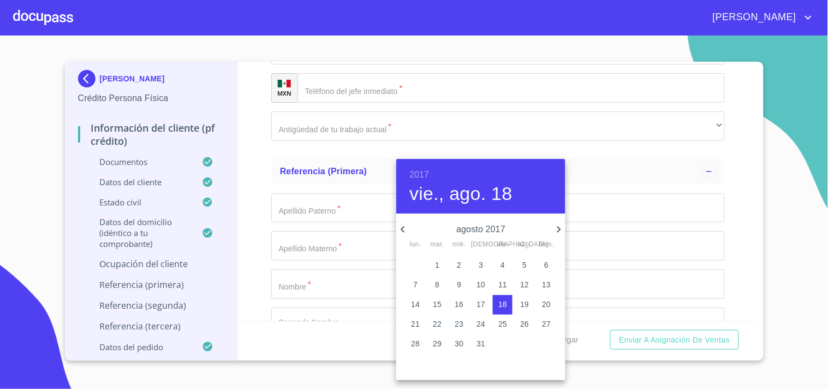
click at [418, 162] on div "2017 vie., ago. 18" at bounding box center [480, 186] width 169 height 55
click at [417, 166] on div "2017 vie., ago. 18" at bounding box center [480, 186] width 169 height 55
click at [418, 172] on h6 "2017" at bounding box center [419, 174] width 20 height 15
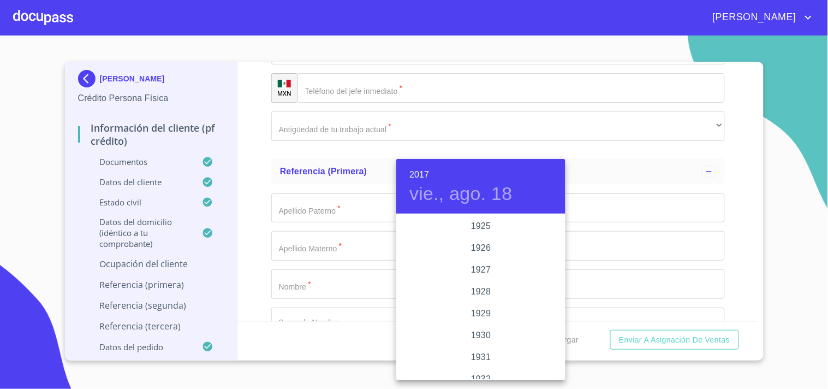
scroll to position [1943, 0]
click at [475, 321] on div "2018" at bounding box center [480, 324] width 169 height 22
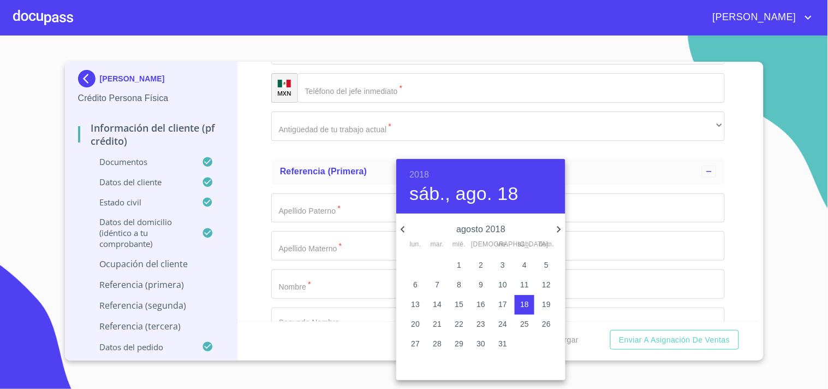
click at [406, 232] on icon "button" at bounding box center [402, 229] width 13 height 13
click at [479, 283] on p "5" at bounding box center [481, 284] width 4 height 11
type input "5 de [DATE]. de 2018"
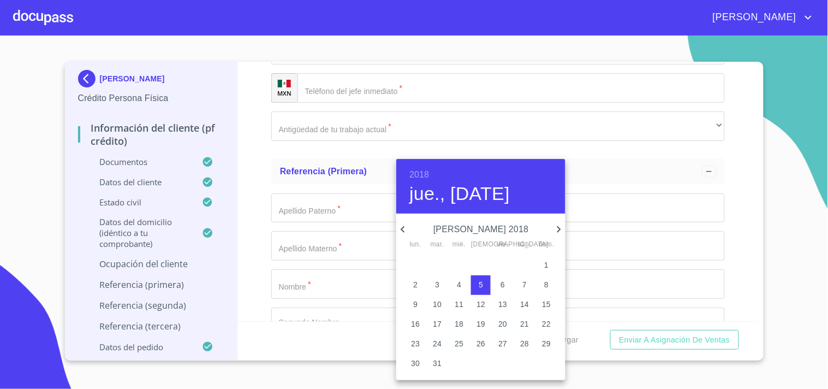
click at [264, 283] on div at bounding box center [414, 194] width 828 height 389
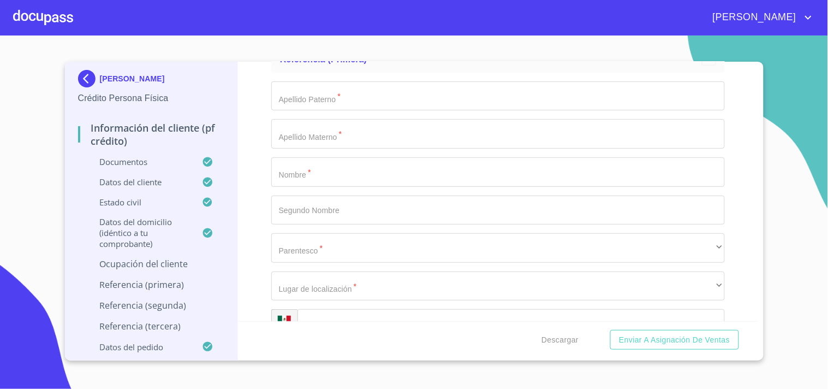
scroll to position [4576, 0]
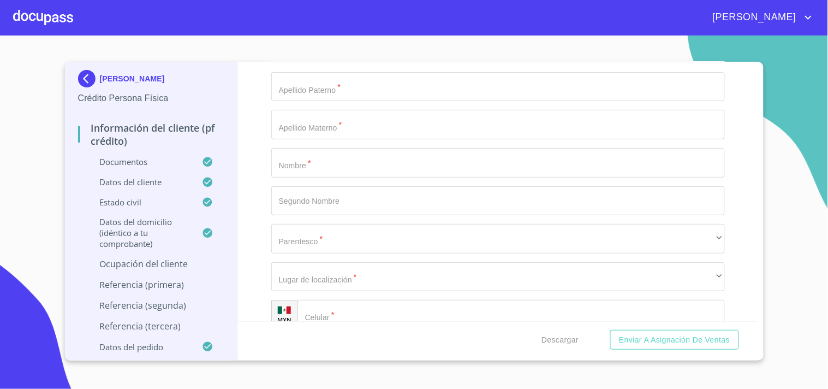
type input "ADMINISTRACION"
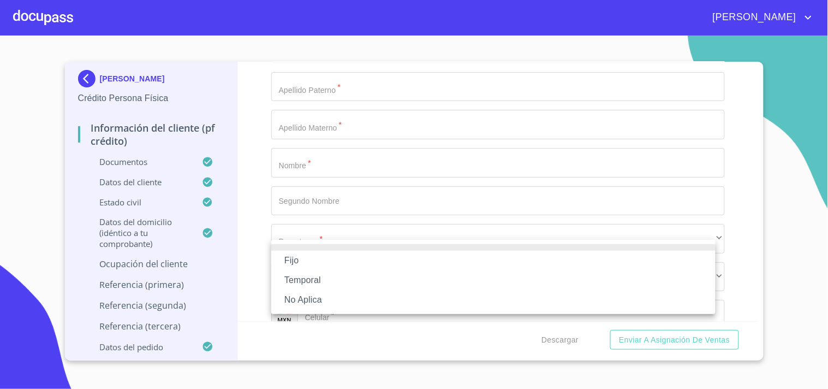
click at [310, 261] on li "Fijo" at bounding box center [493, 261] width 444 height 20
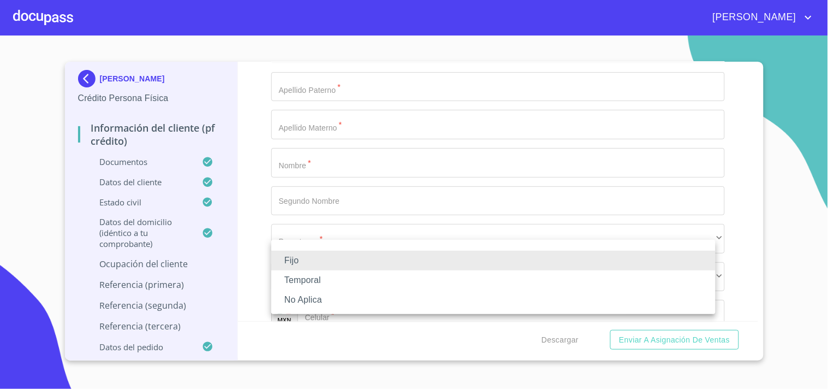
click at [331, 296] on li "No Aplica" at bounding box center [493, 300] width 444 height 20
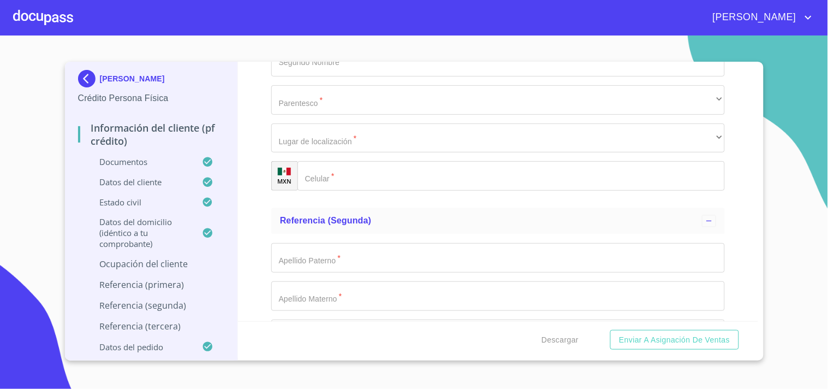
scroll to position [4758, 0]
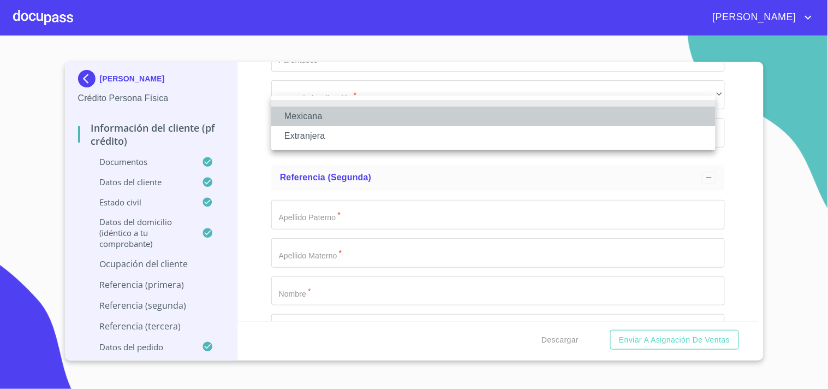
click at [305, 121] on li "Mexicana" at bounding box center [493, 116] width 444 height 20
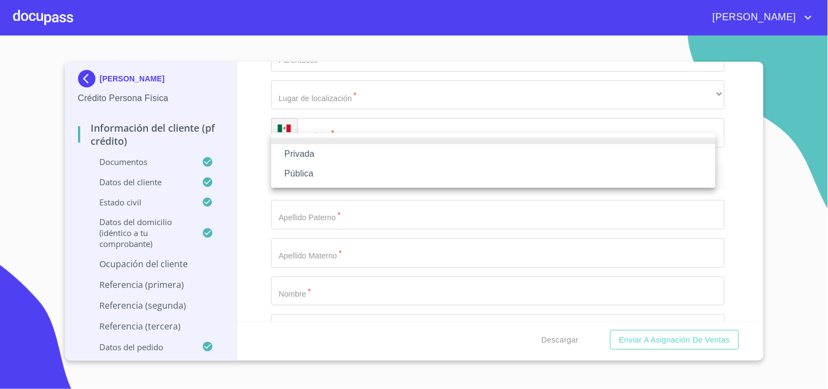
click at [302, 156] on li "Privada" at bounding box center [493, 154] width 444 height 20
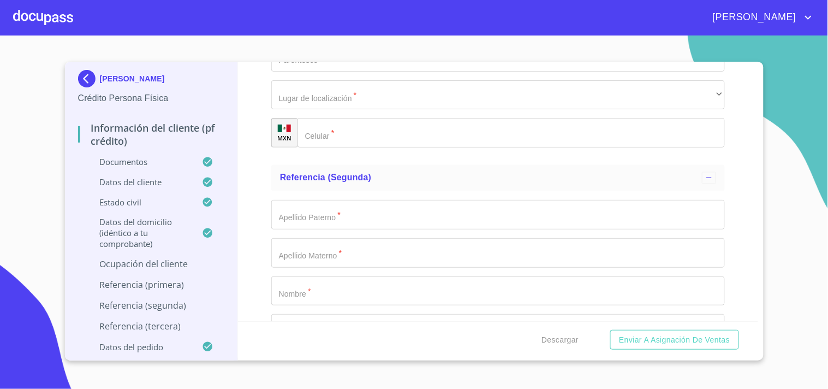
type input "SALONES DE BELLEZA"
type input "[PHONE_NUMBER]"
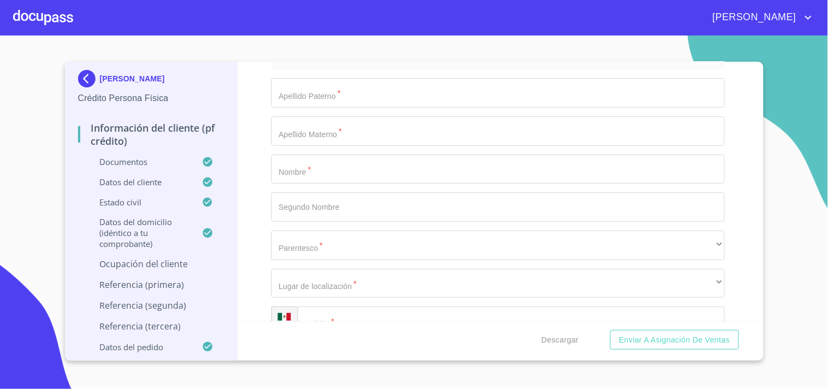
type input "C ARBUCIAS"
type input "61"
type input "FRACC DEL [PERSON_NAME]"
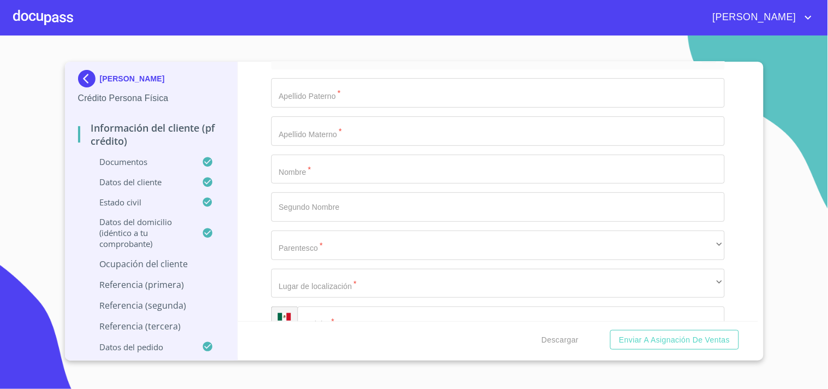
type input "45645"
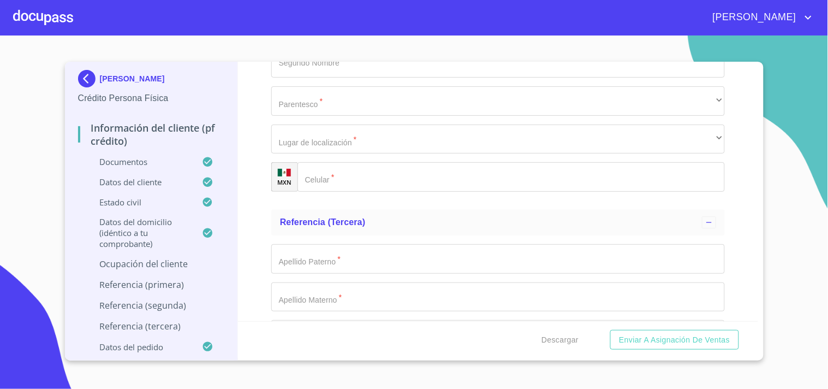
type input "Tlajomulco"
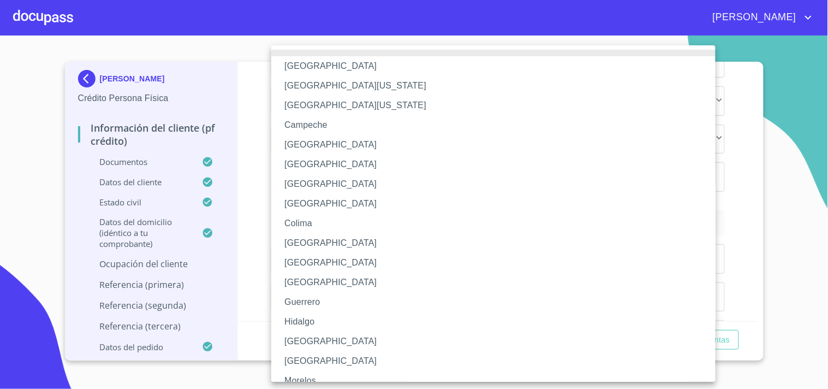
click at [298, 335] on li "[GEOGRAPHIC_DATA]" at bounding box center [498, 341] width 454 height 20
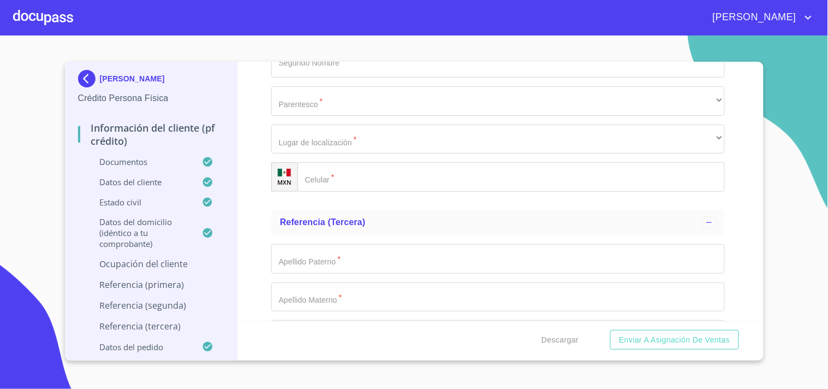
scroll to position [0, 0]
type input "e"
type input "EL MISMO"
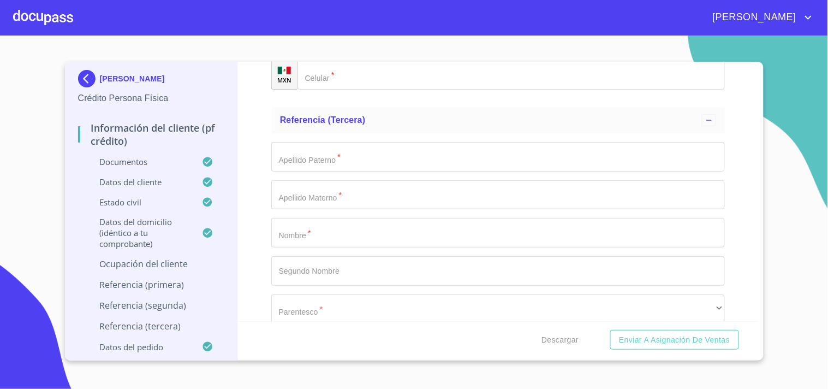
scroll to position [5145, 0]
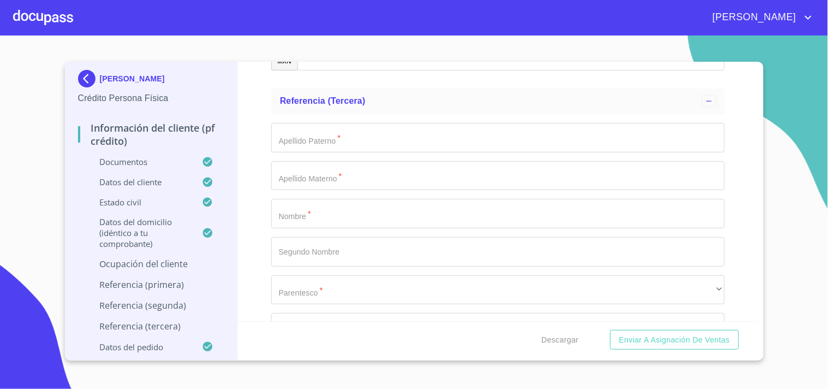
type input "DUEÑO"
type input "[PHONE_NUMBER]"
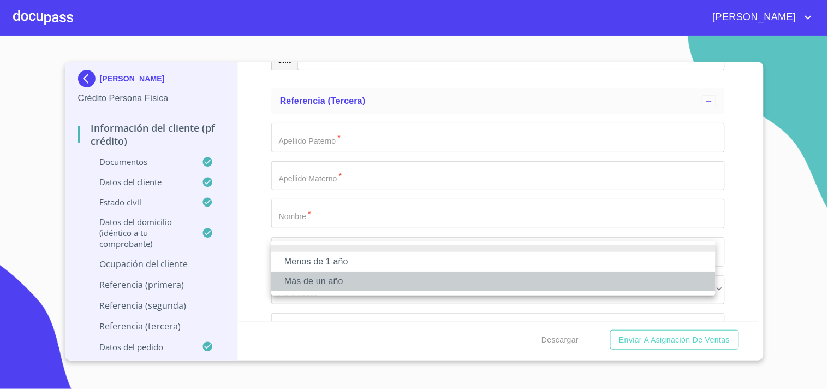
click at [325, 277] on li "Más de un año" at bounding box center [493, 281] width 444 height 20
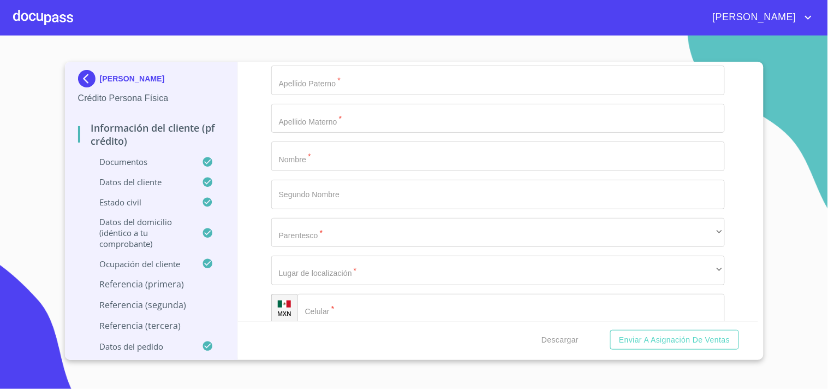
scroll to position [5252, 0]
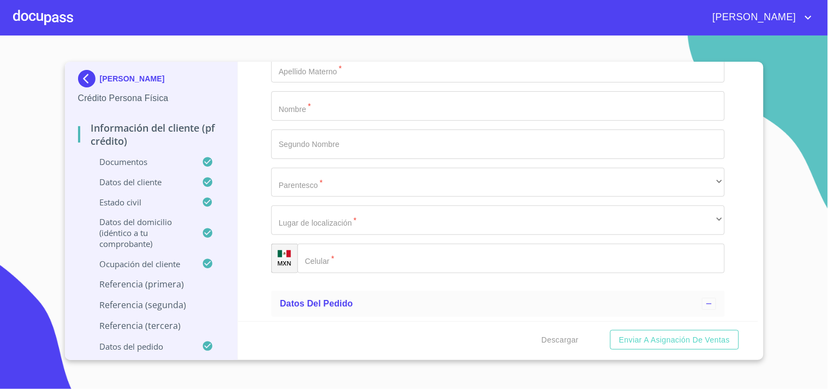
type input "[PERSON_NAME]"
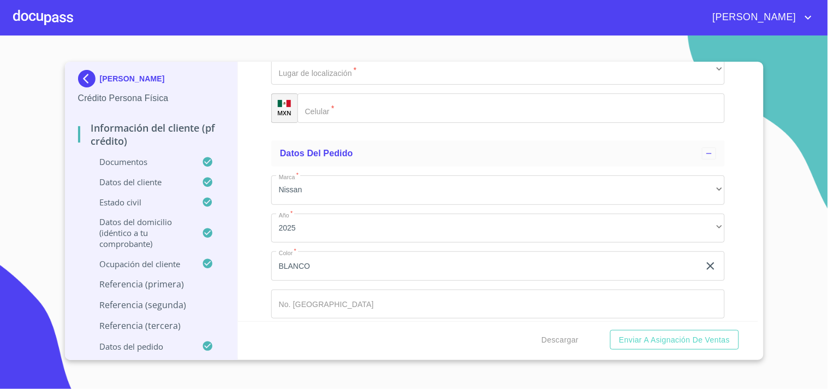
type input "MANUEL"
type input "[PERSON_NAME]"
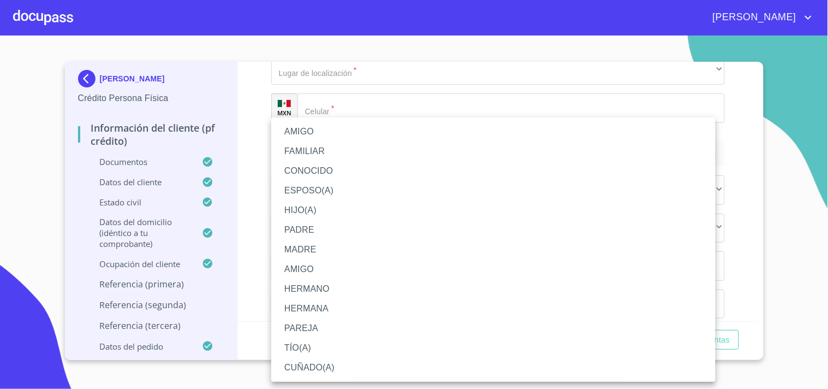
click at [302, 208] on li "HIJO(A)" at bounding box center [493, 210] width 444 height 20
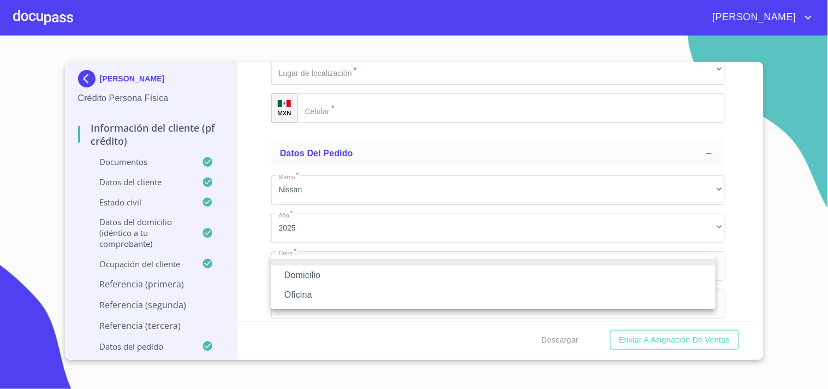
click at [303, 278] on li "Domicilio" at bounding box center [493, 275] width 444 height 20
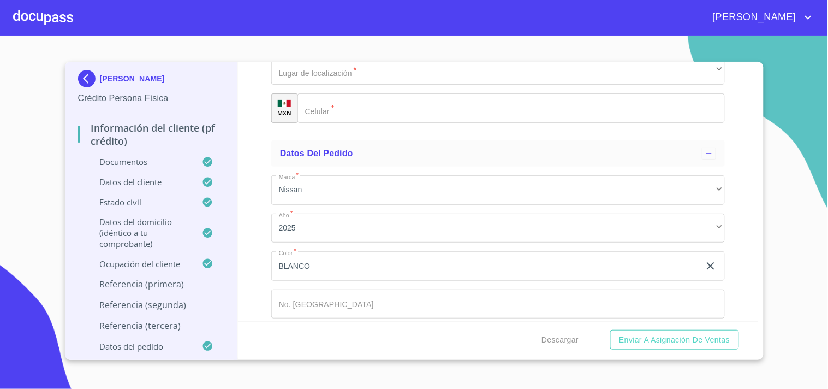
drag, startPoint x: 332, startPoint y: 304, endPoint x: 339, endPoint y: 304, distance: 7.6
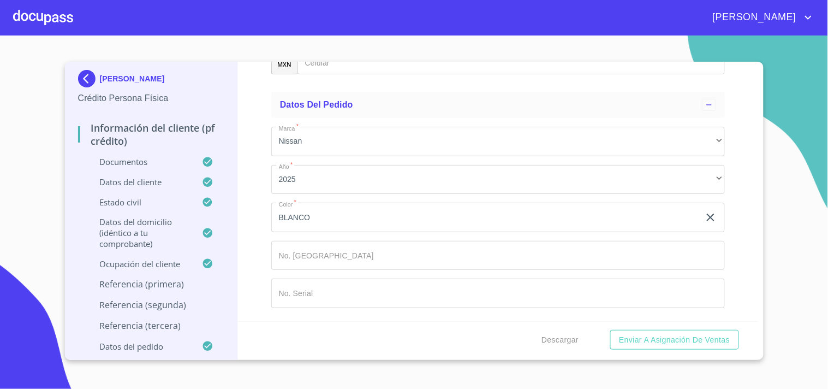
scroll to position [5645, 0]
type input "[PHONE_NUMBER]"
type input "[PERSON_NAME]"
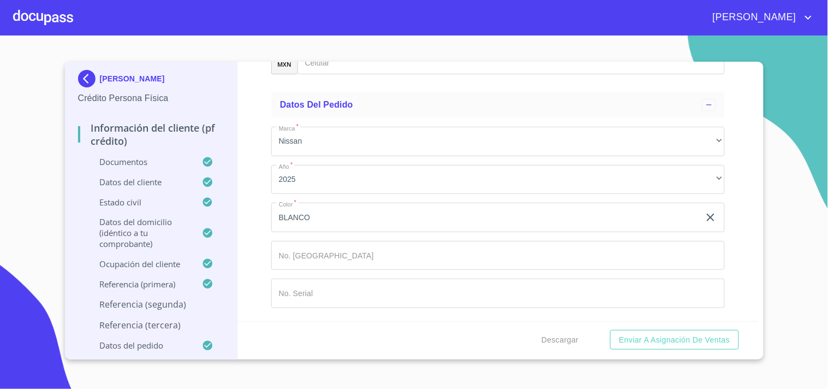
type input "[PERSON_NAME]"
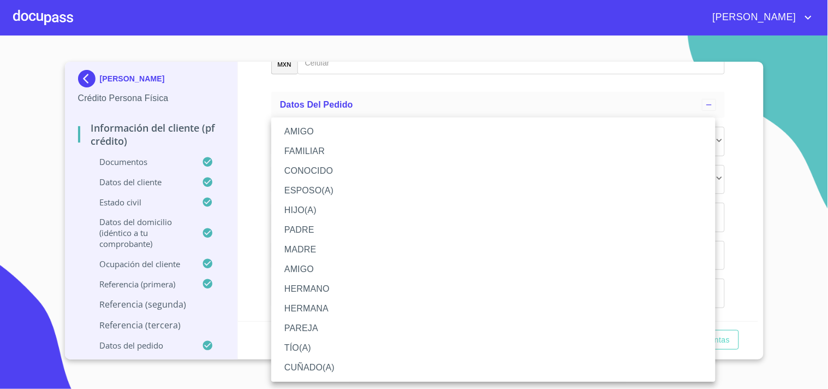
click at [312, 148] on li "FAMILIAR" at bounding box center [493, 151] width 444 height 20
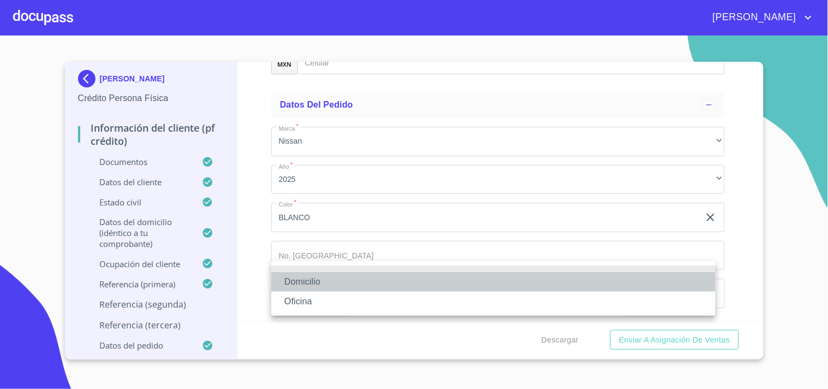
click at [318, 281] on li "Domicilio" at bounding box center [493, 282] width 444 height 20
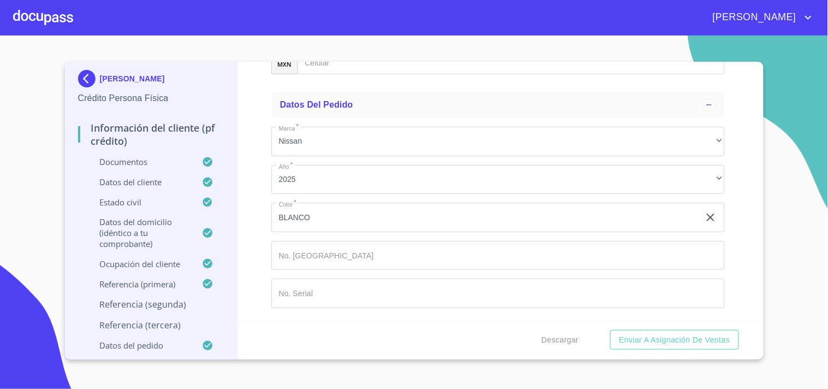
scroll to position [5766, 0]
type input "[PHONE_NUMBER]"
click at [260, 244] on div "Información del cliente (PF crédito) Documentos Documento de identificación   *…" at bounding box center [498, 191] width 520 height 259
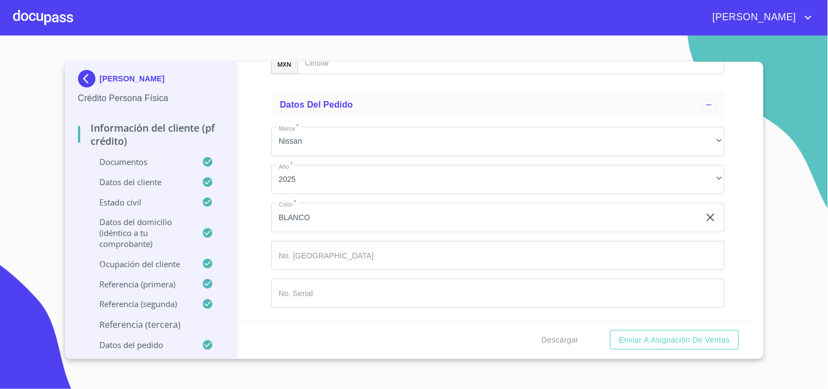
type input "[PERSON_NAME]"
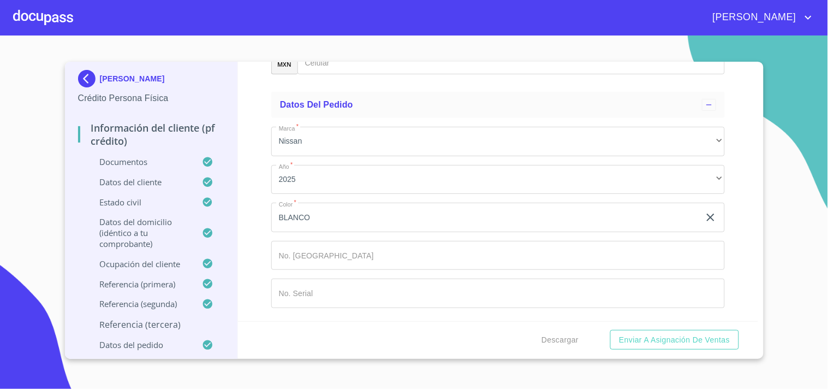
type input "F"
type input "C"
type input "[PERSON_NAME]"
type input "CASTELANOS"
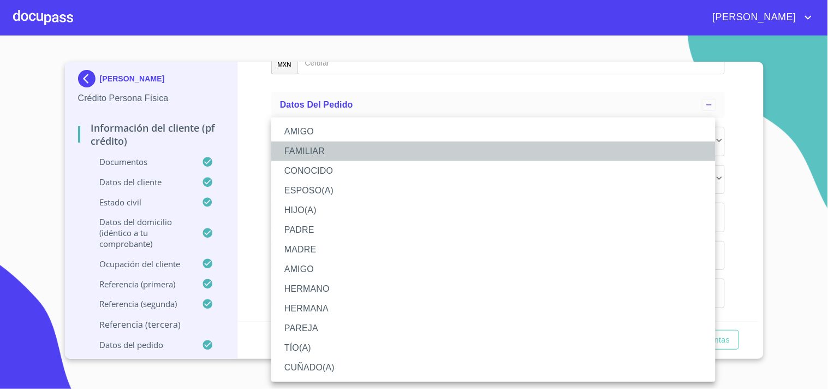
click at [310, 148] on li "FAMILIAR" at bounding box center [493, 151] width 444 height 20
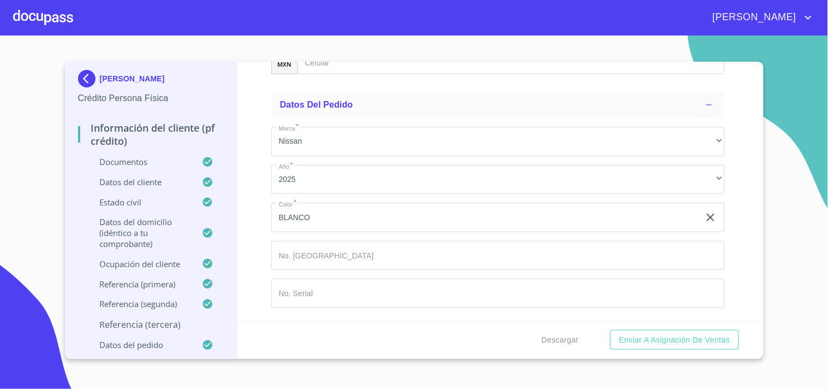
click at [330, 36] on div "​" at bounding box center [498, 21] width 454 height 29
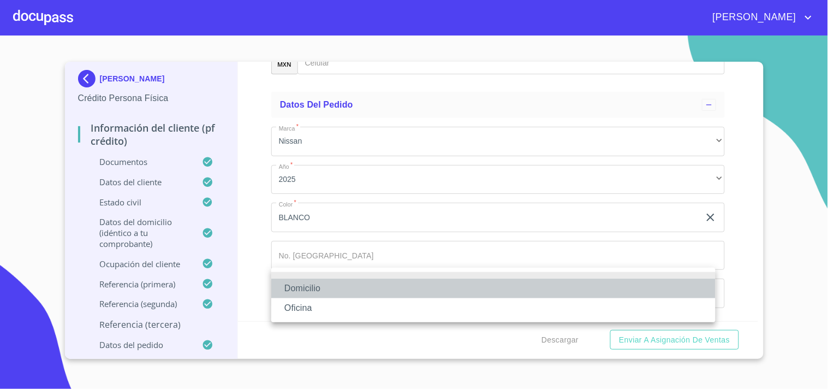
drag, startPoint x: 310, startPoint y: 287, endPoint x: 317, endPoint y: 289, distance: 7.1
click at [317, 289] on li "Domicilio" at bounding box center [493, 288] width 444 height 20
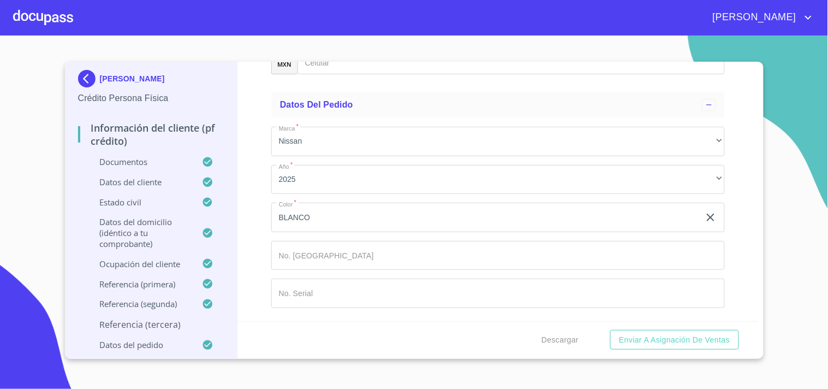
scroll to position [6070, 0]
click at [347, 74] on input "Documento de identificación   *" at bounding box center [510, 59] width 427 height 29
type input "[PHONE_NUMBER]"
click at [244, 232] on div "Información del cliente (PF crédito) Documentos Documento de identificación   *…" at bounding box center [498, 191] width 520 height 259
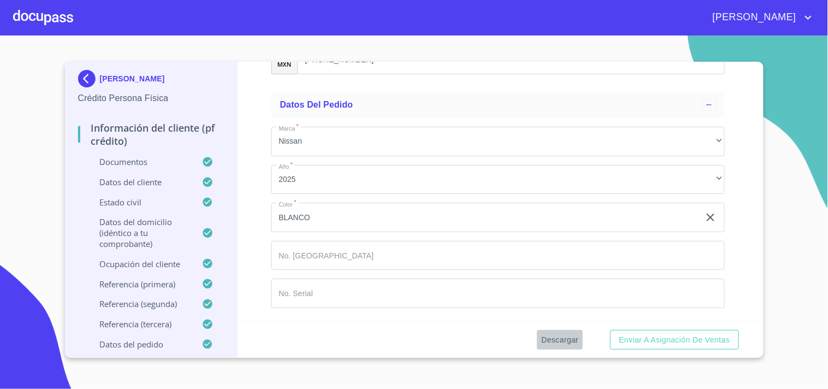
click at [554, 341] on span "Descargar" at bounding box center [559, 340] width 37 height 14
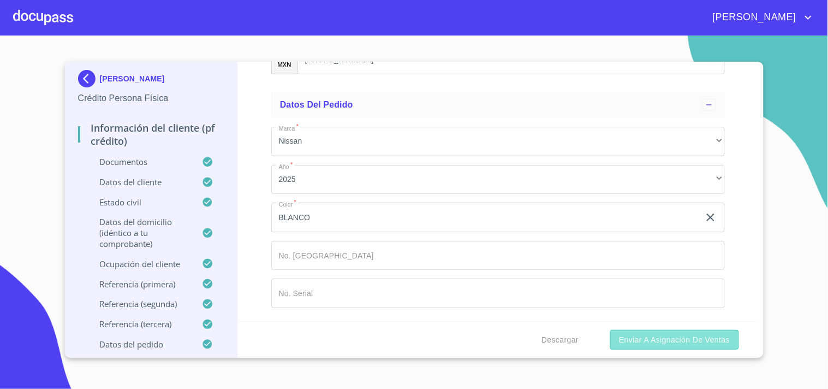
click at [668, 347] on button "Enviar a Asignación de Ventas" at bounding box center [674, 340] width 128 height 20
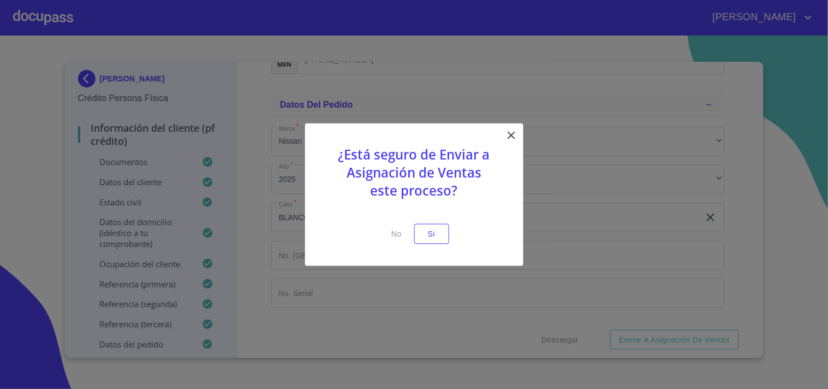
click at [456, 237] on div "¿Está seguro de Enviar a Asignación de Ventas este proceso? No Si" at bounding box center [414, 194] width 218 height 142
click at [433, 235] on span "Si" at bounding box center [431, 234] width 17 height 14
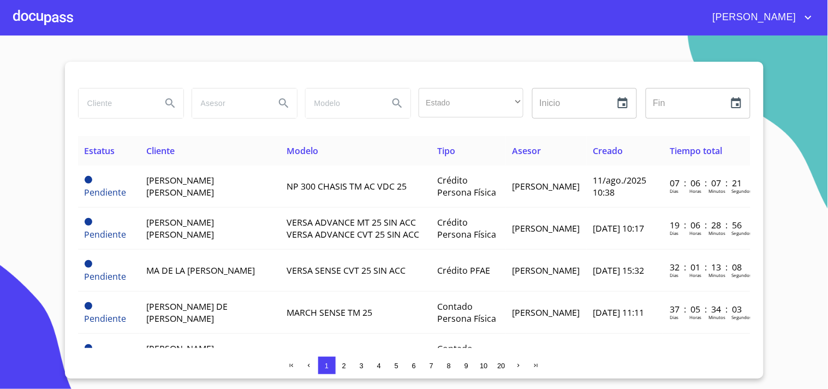
click at [52, 15] on div at bounding box center [43, 17] width 60 height 35
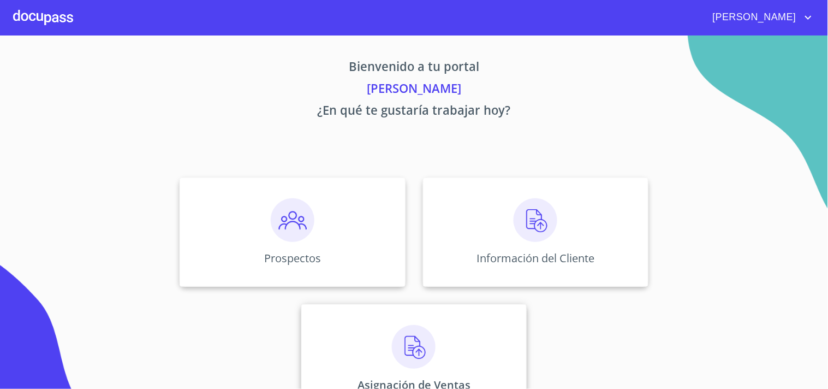
click at [374, 357] on div "Asignación de Ventas" at bounding box center [413, 358] width 225 height 109
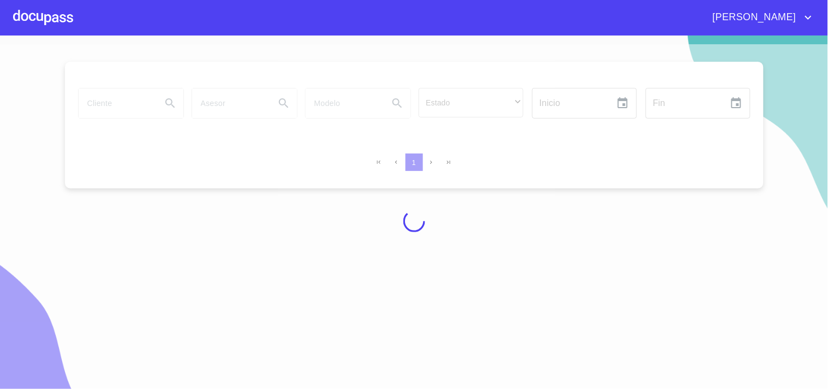
click at [57, 22] on div at bounding box center [43, 17] width 60 height 35
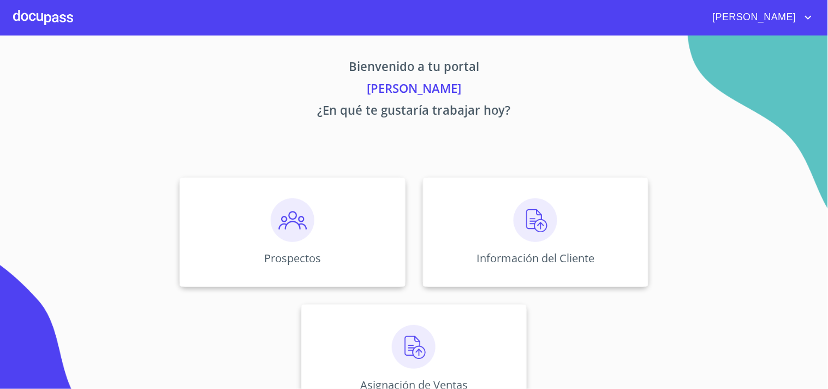
click at [292, 230] on img at bounding box center [293, 220] width 44 height 44
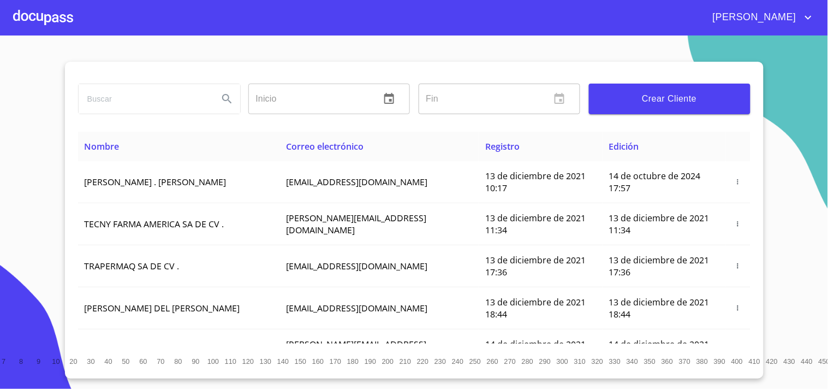
click at [168, 107] on input "search" at bounding box center [144, 98] width 131 height 29
type input "[PERSON_NAME]"
click at [224, 93] on icon "Search" at bounding box center [227, 98] width 13 height 13
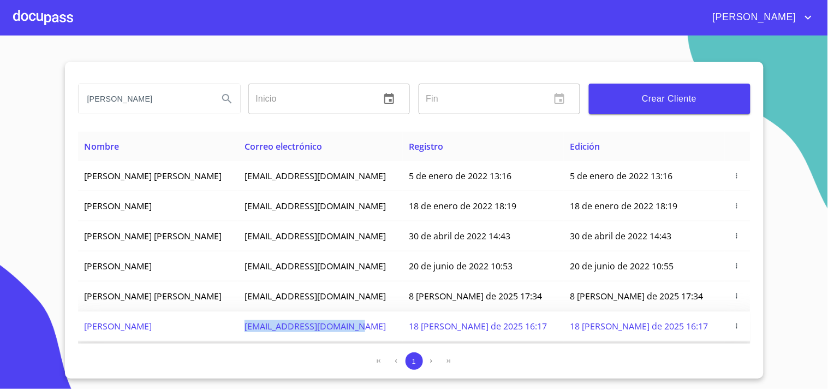
drag, startPoint x: 296, startPoint y: 321, endPoint x: 420, endPoint y: 329, distance: 124.2
click at [402, 329] on td "[EMAIL_ADDRESS][DOMAIN_NAME]" at bounding box center [320, 326] width 164 height 30
copy span "[EMAIL_ADDRESS][DOMAIN_NAME]"
